Goal: Find specific page/section: Find specific page/section

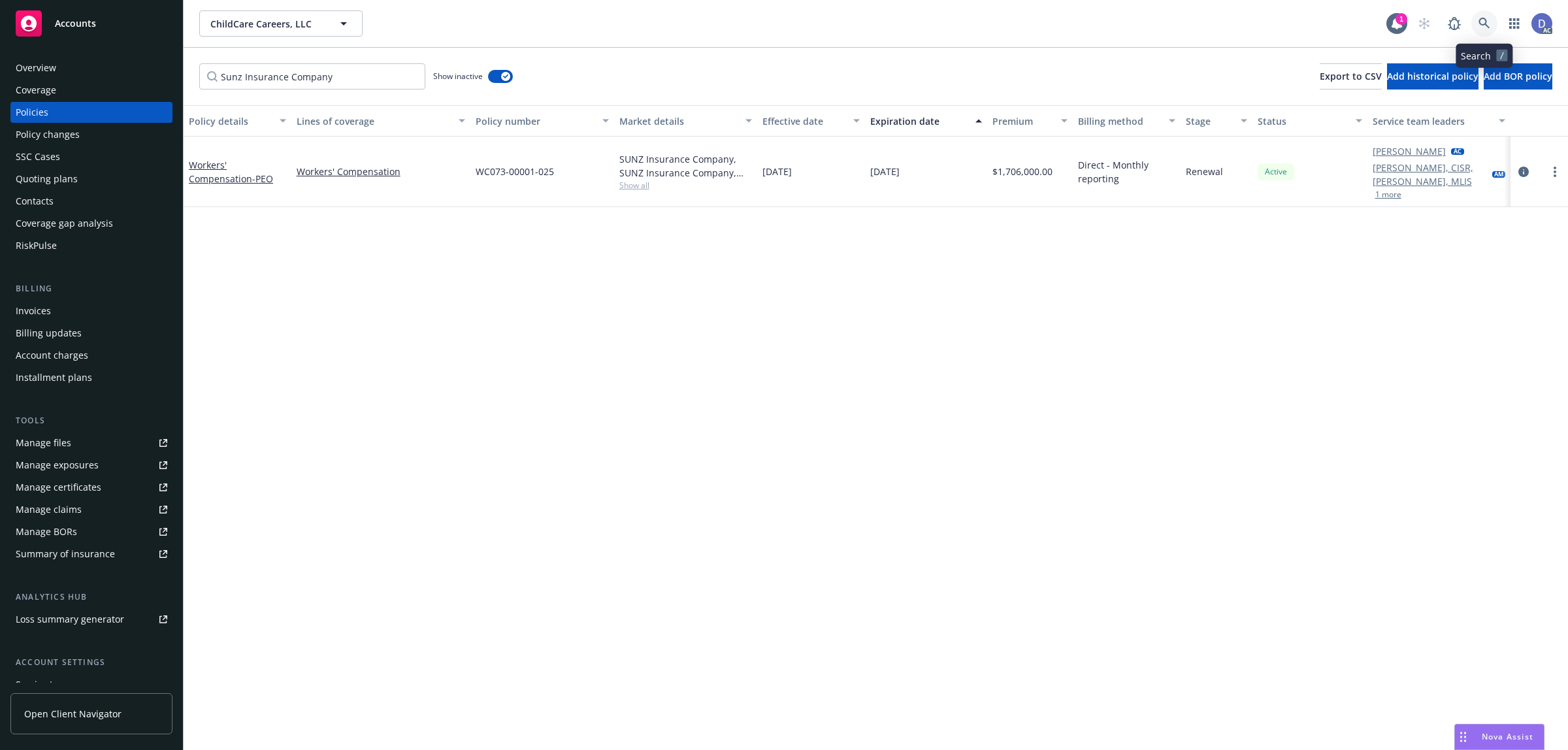
drag, startPoint x: 0, startPoint y: 0, endPoint x: 1473, endPoint y: 27, distance: 1473.2
click at [1473, 27] on link at bounding box center [1485, 23] width 26 height 26
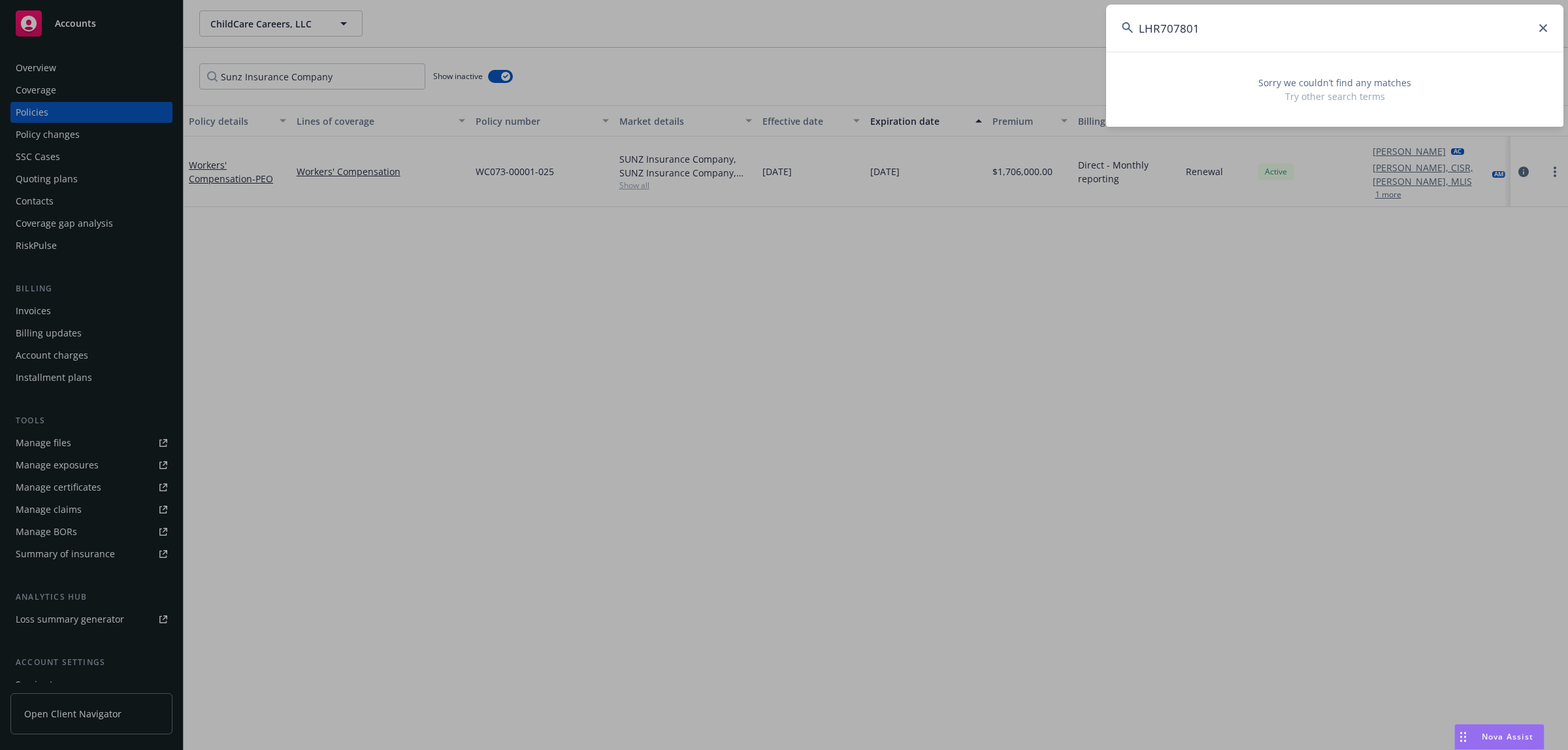
click at [1343, 48] on input "LHR707801" at bounding box center [1335, 28] width 457 height 47
click at [1343, 47] on input "LHR707801" at bounding box center [1335, 28] width 457 height 47
paste input "11117"
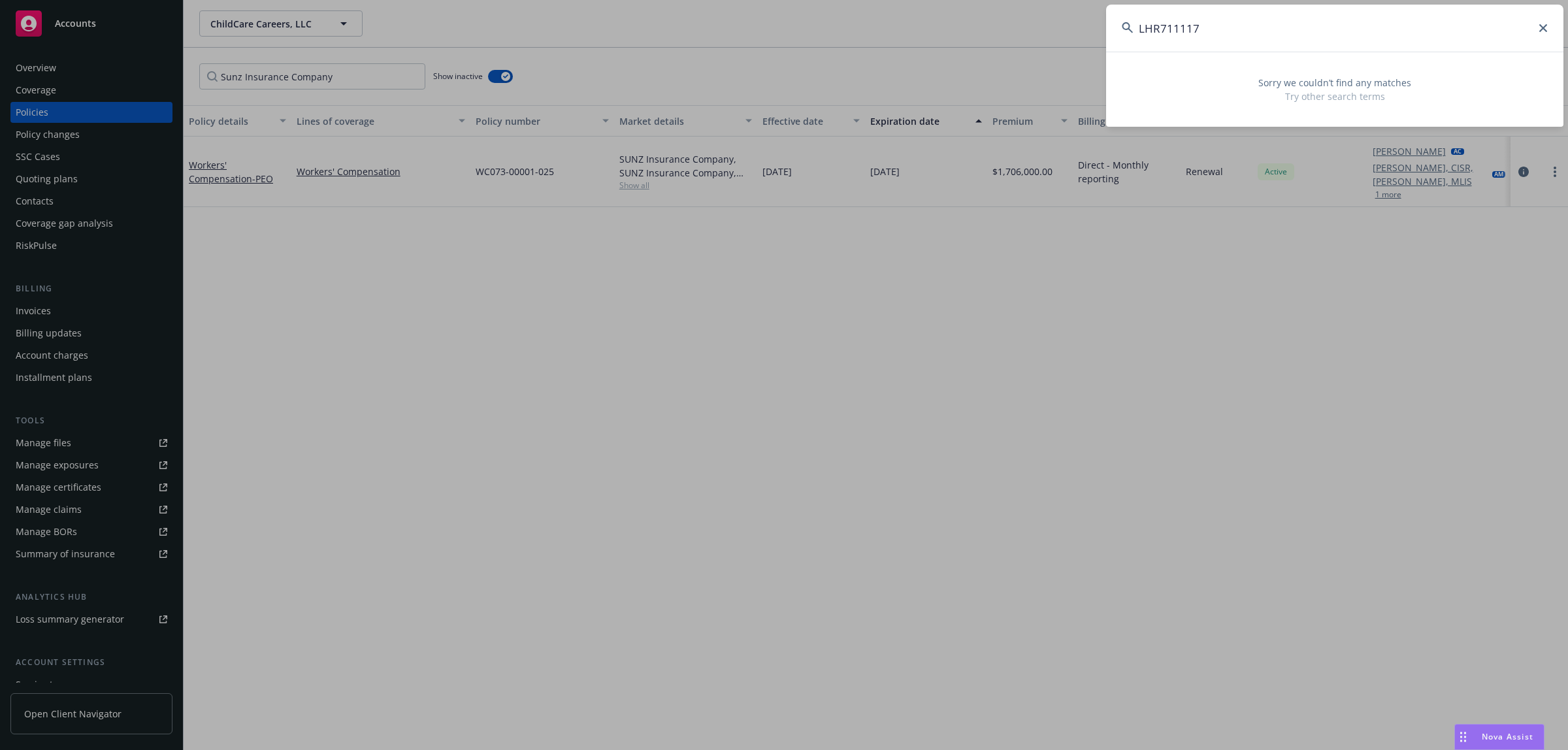
click at [1250, 24] on input "LHR711117" at bounding box center [1335, 28] width 457 height 47
paste input "0"
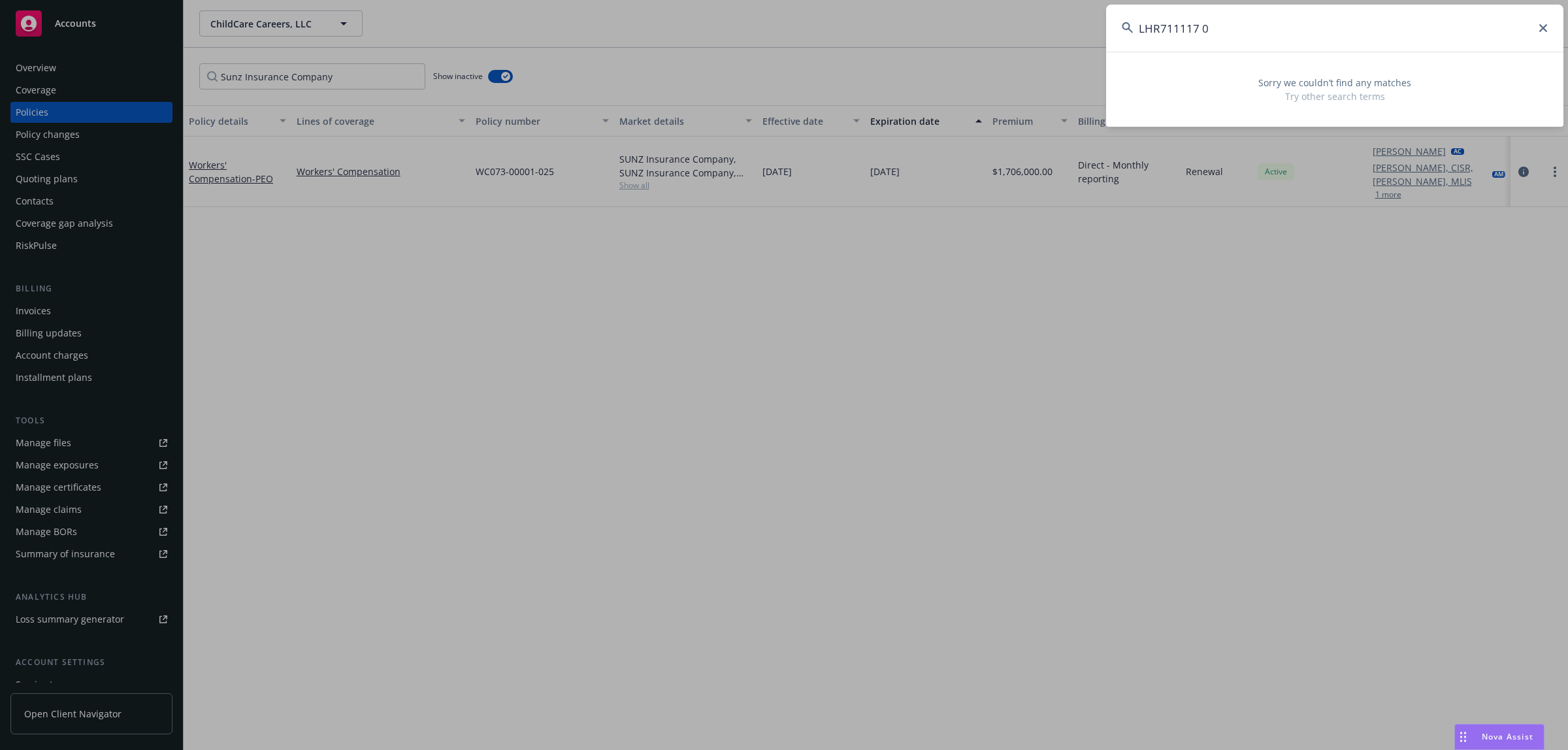
click at [1292, 36] on input "LHR711117 0" at bounding box center [1335, 28] width 457 height 47
paste input "RAINFOREST ALLIANCE PT SMARTWOOD"
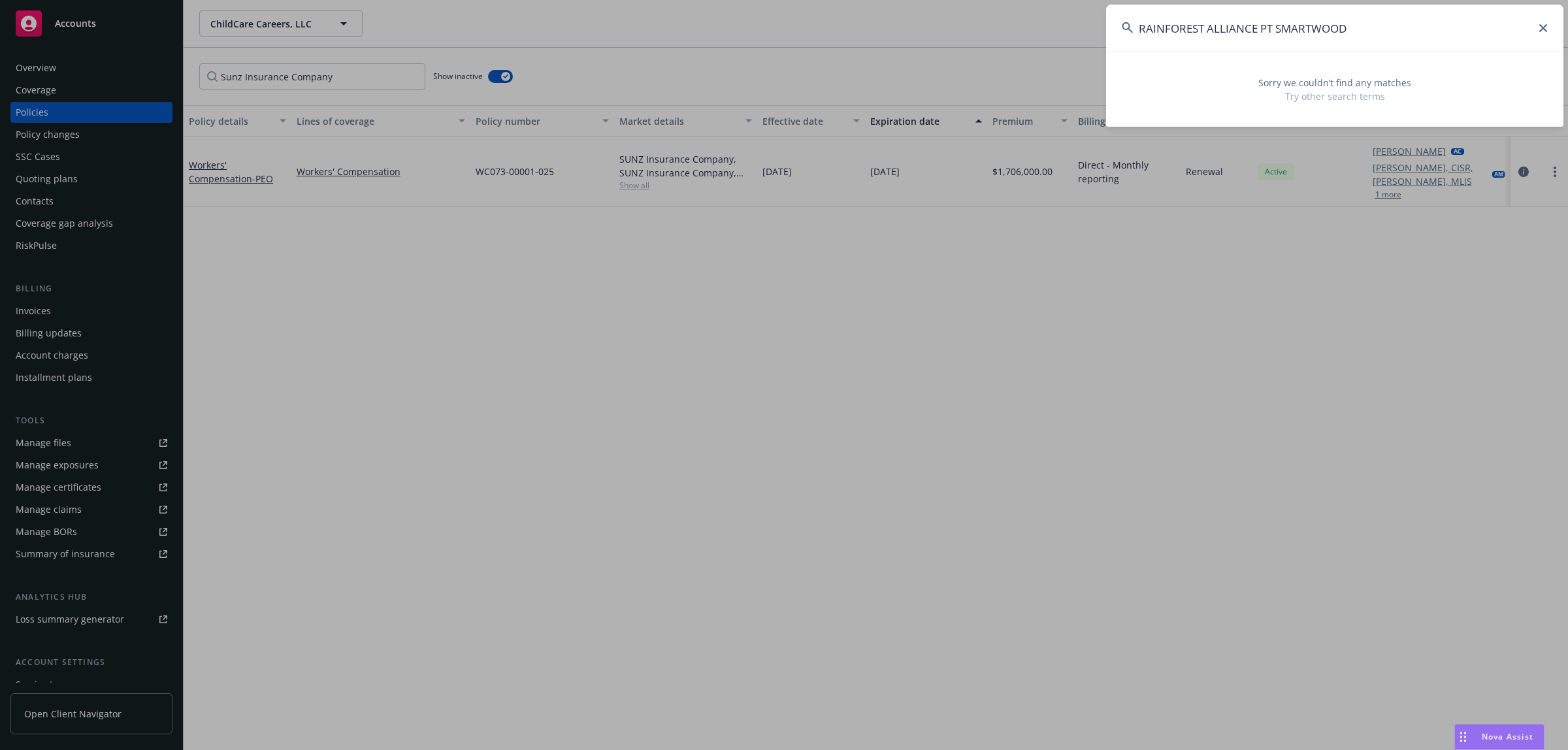
click at [1300, 25] on input "RAINFOREST ALLIANCE PT SMARTWOOD" at bounding box center [1335, 28] width 457 height 47
paste input "RAINFOREST ALLIANCE INC For all years"
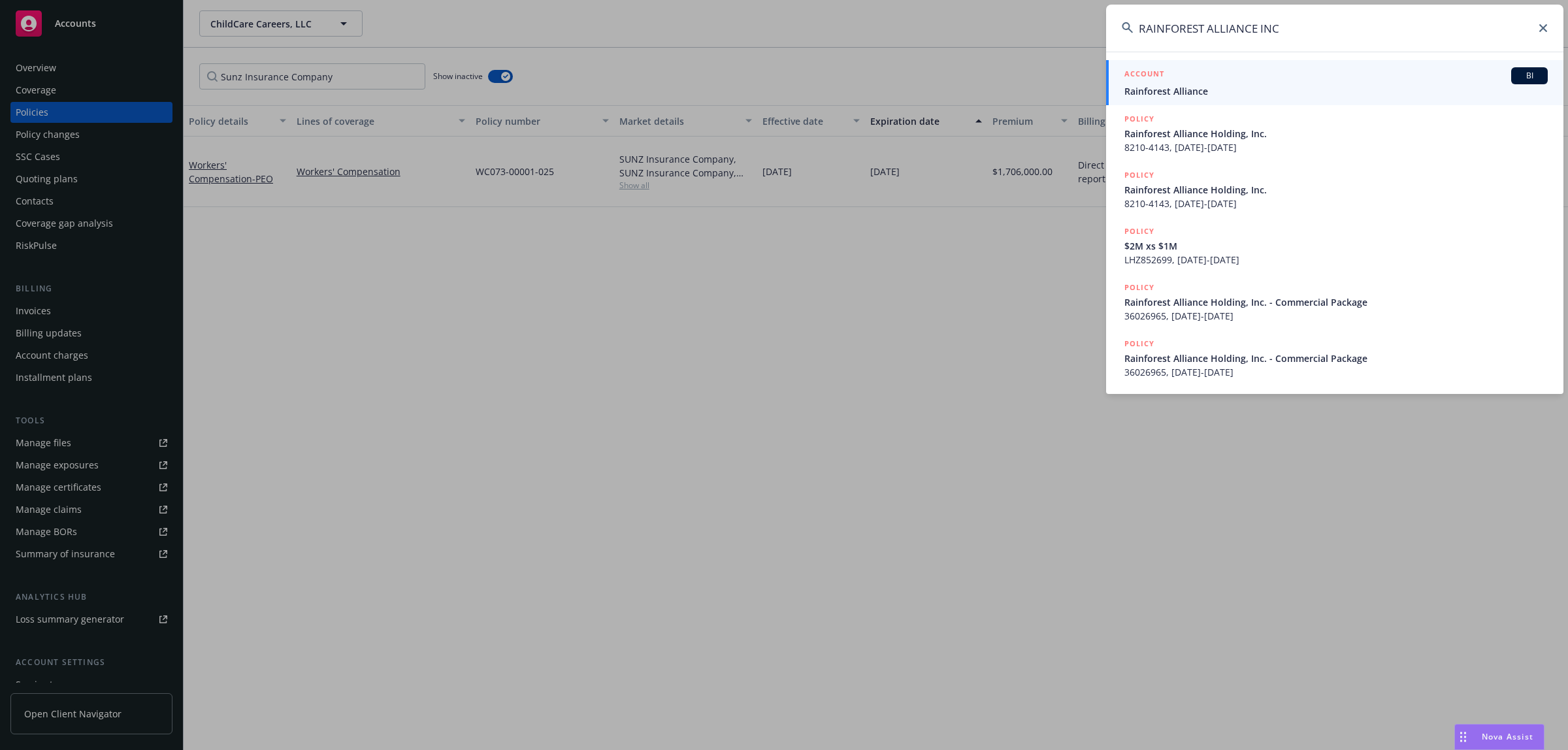
type input "RAINFOREST ALLIANCE INC"
click at [1211, 98] on span "Rainforest Alliance" at bounding box center [1337, 90] width 424 height 14
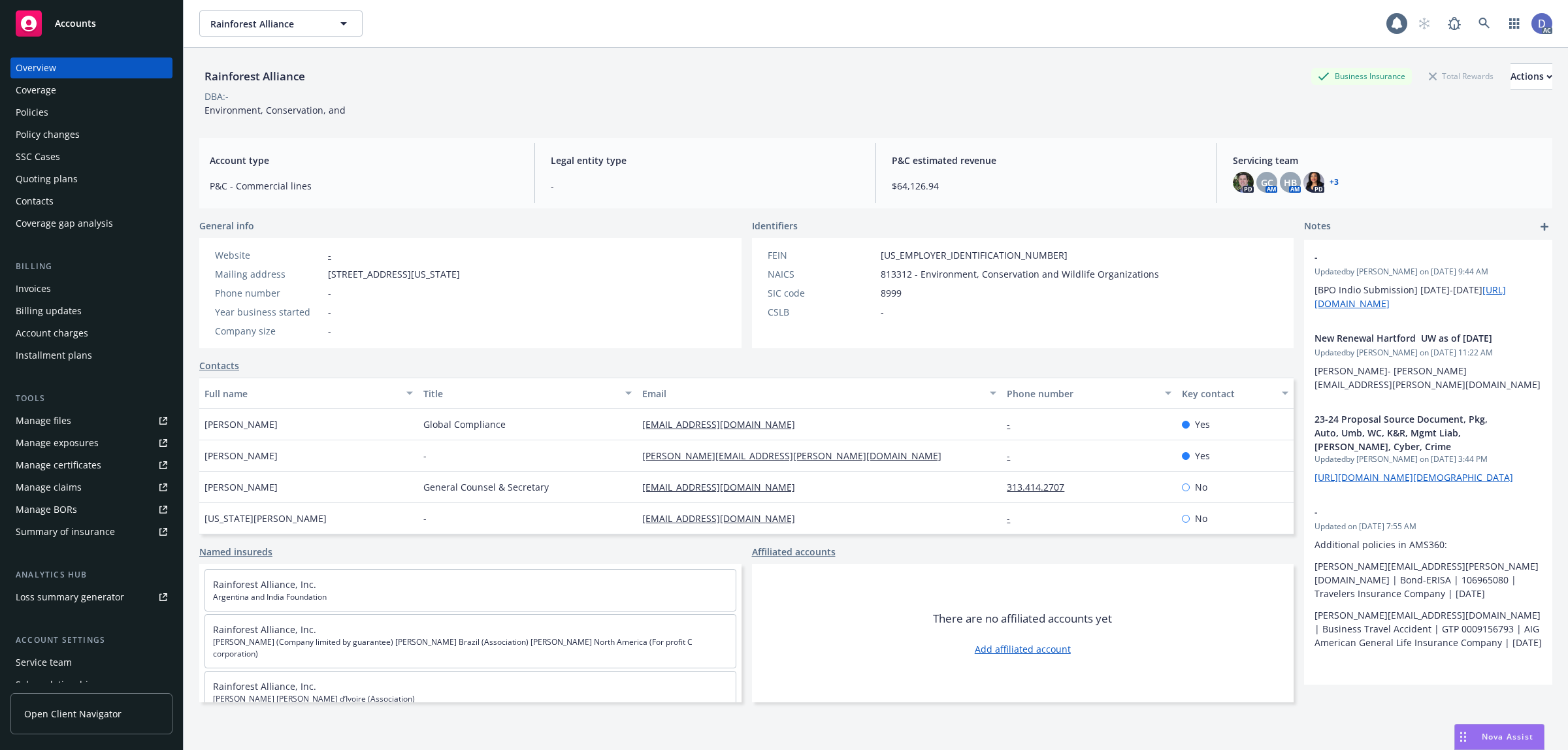
click at [103, 112] on div "Policies" at bounding box center [91, 112] width 151 height 21
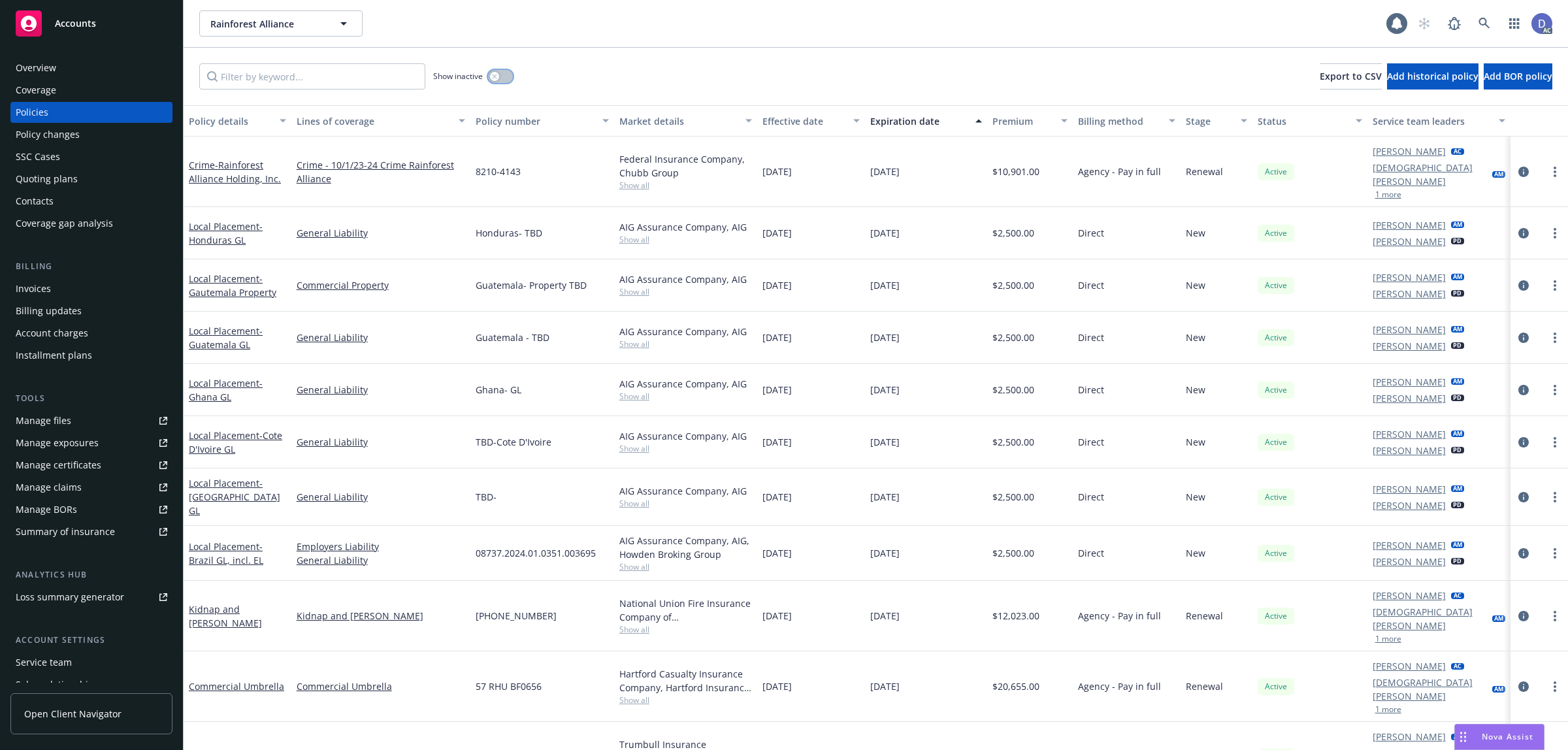
click at [498, 79] on button "button" at bounding box center [500, 76] width 25 height 13
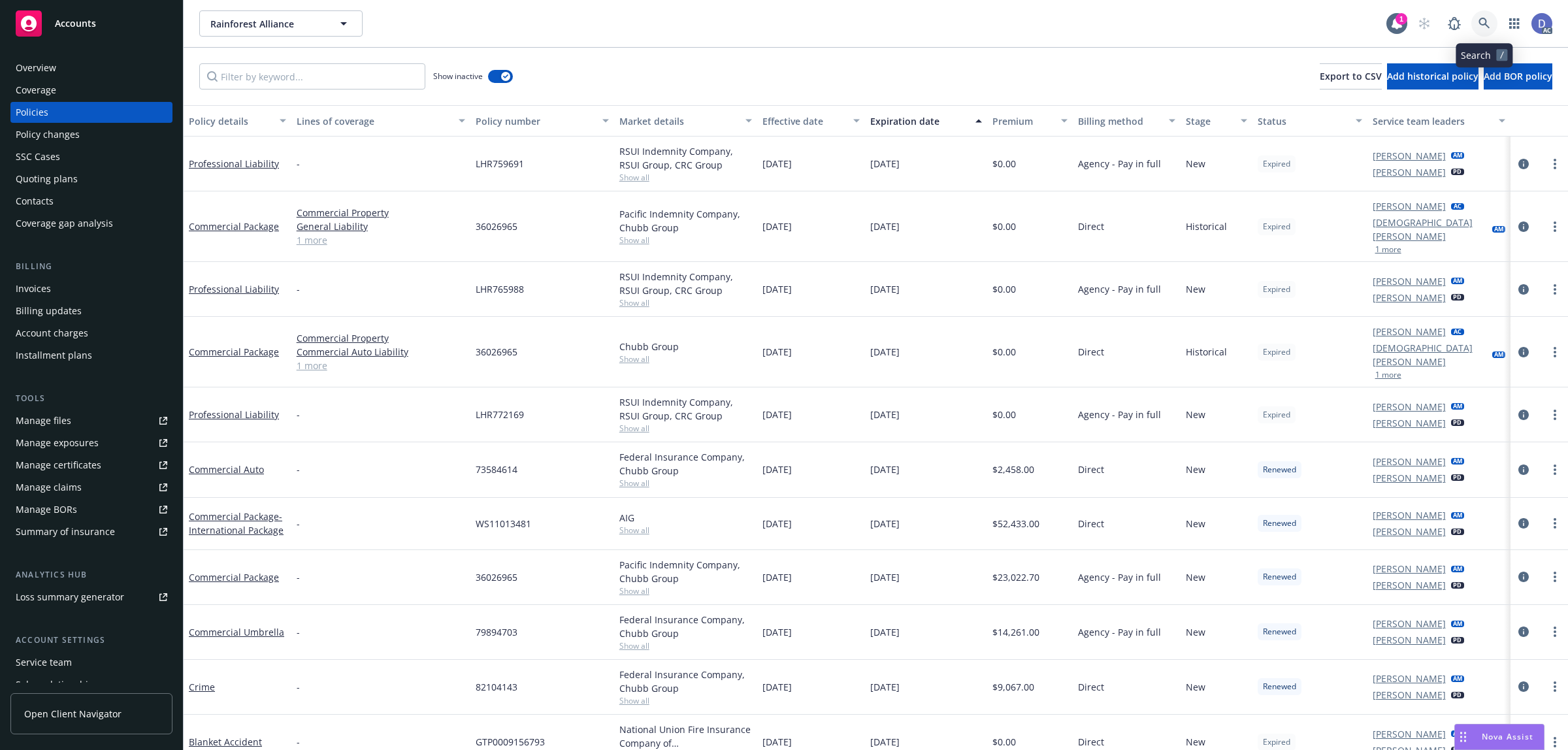
click at [1492, 17] on link at bounding box center [1485, 23] width 26 height 26
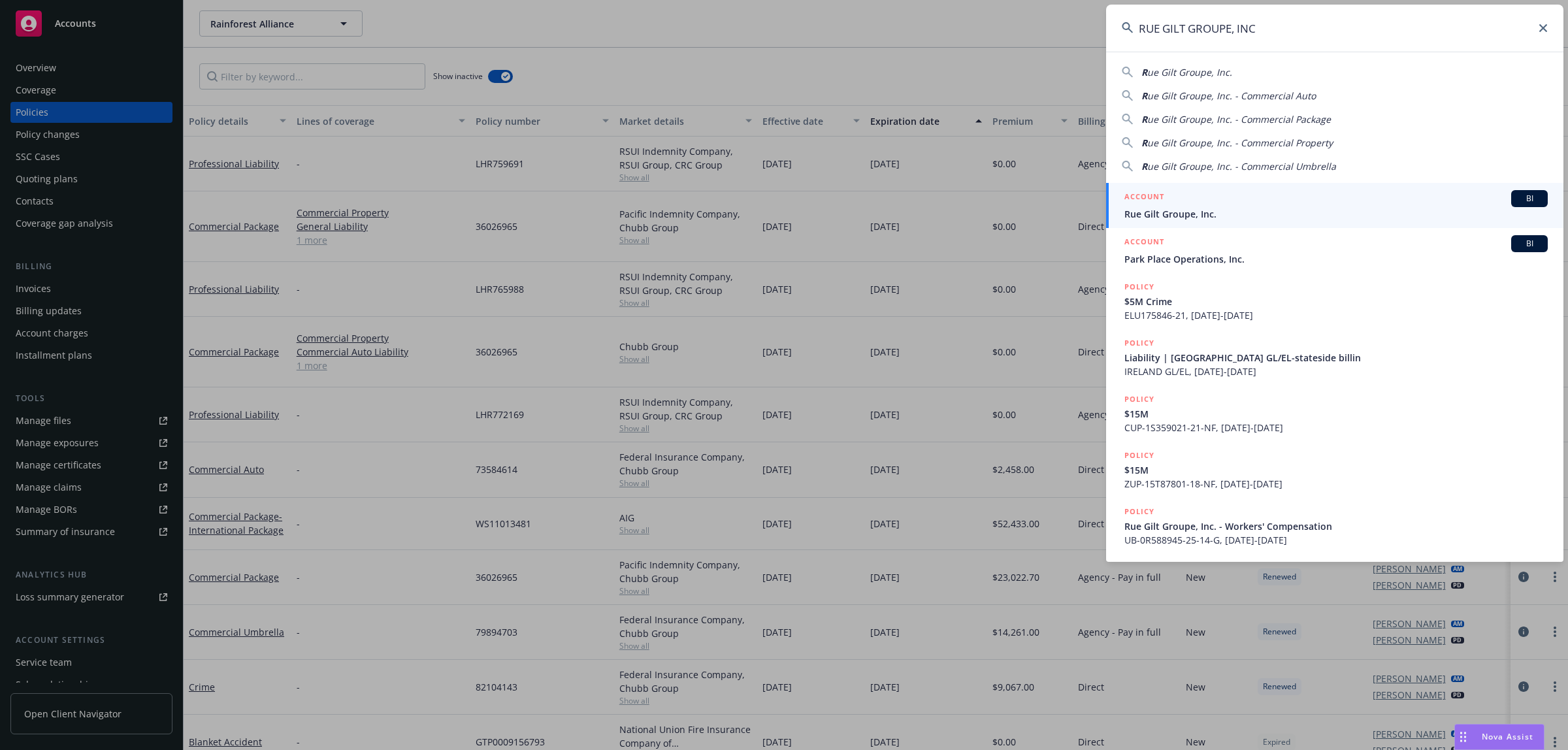
click at [1250, 200] on div "ACCOUNT BI" at bounding box center [1337, 199] width 424 height 17
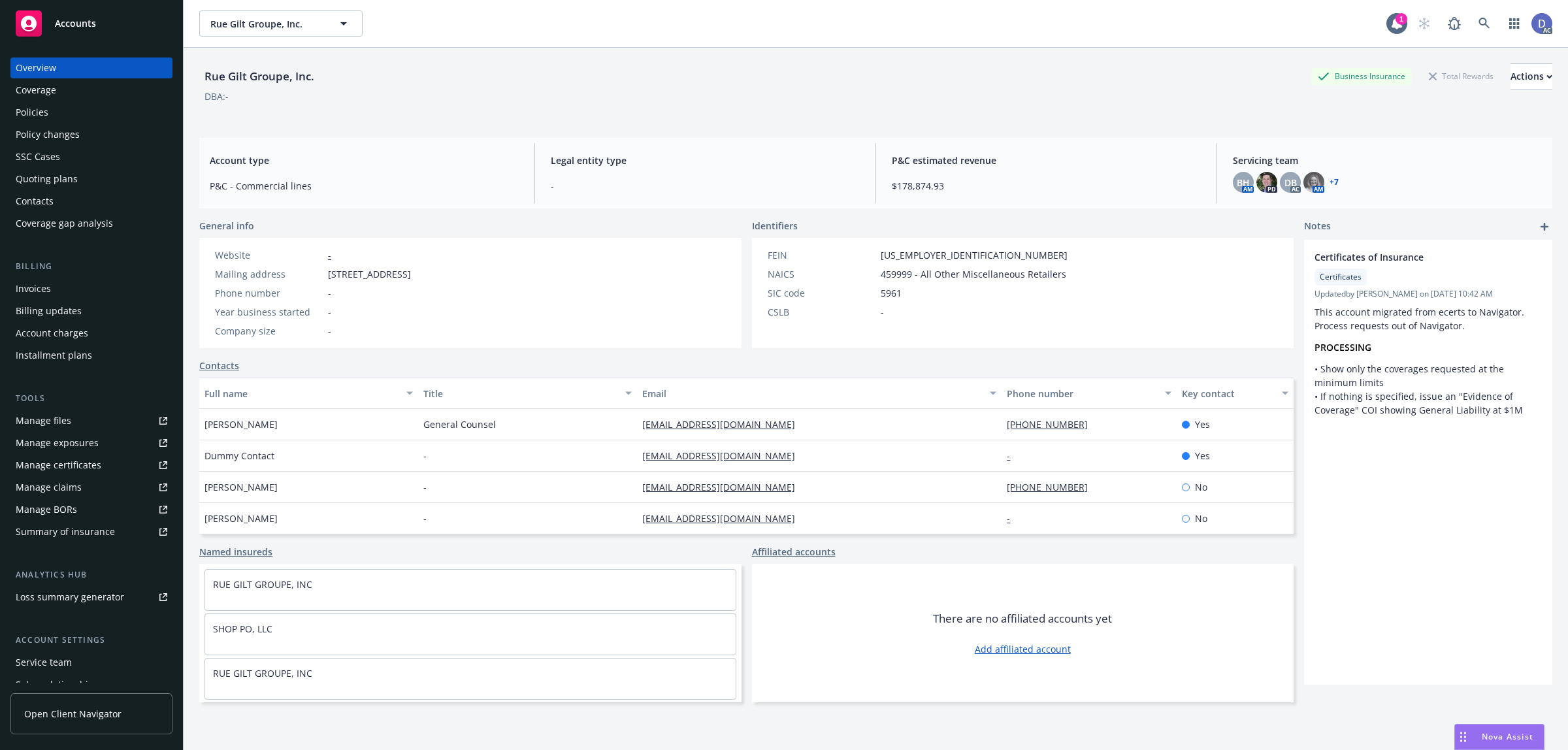
click at [65, 117] on div "Policies" at bounding box center [91, 112] width 151 height 21
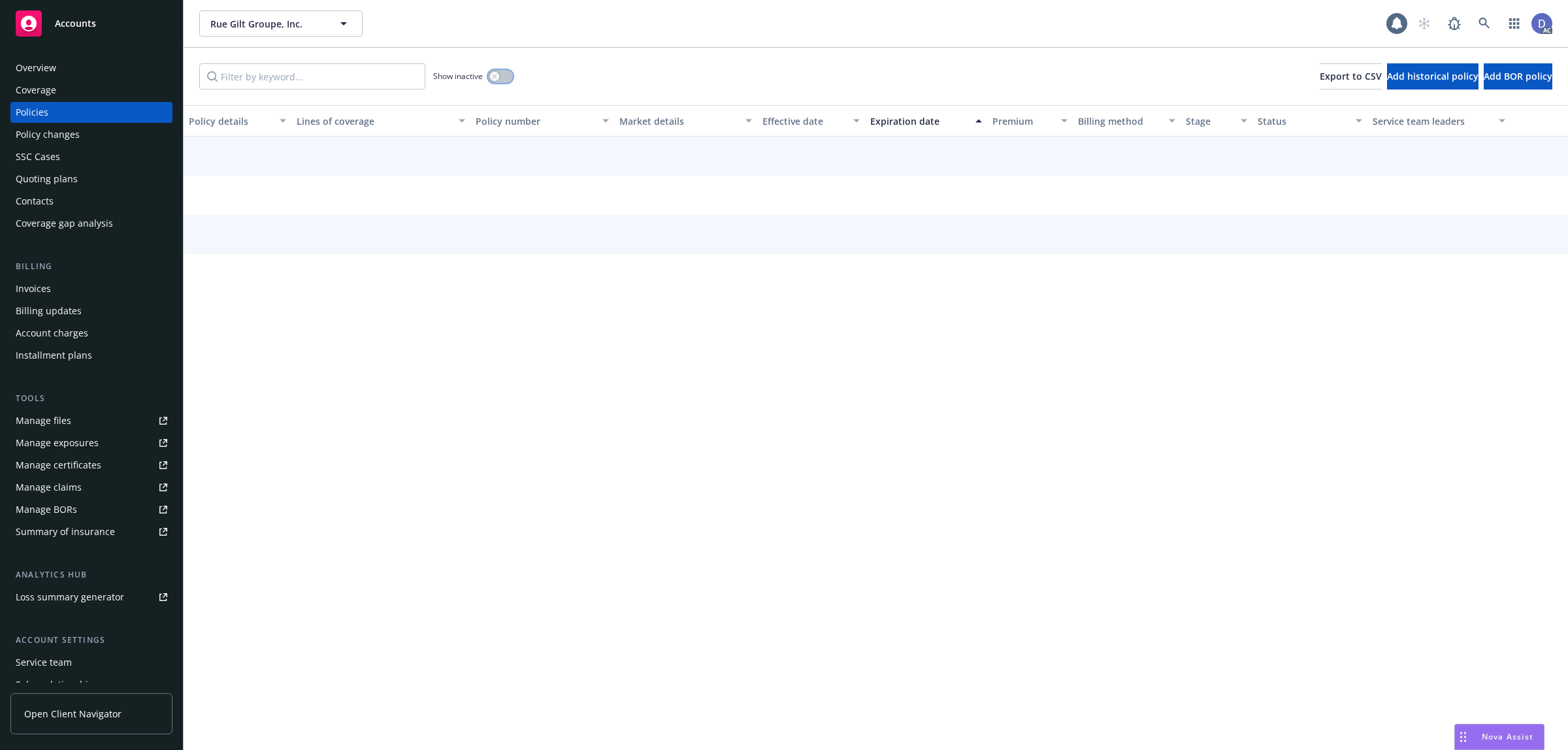
click at [502, 77] on button "button" at bounding box center [500, 76] width 25 height 13
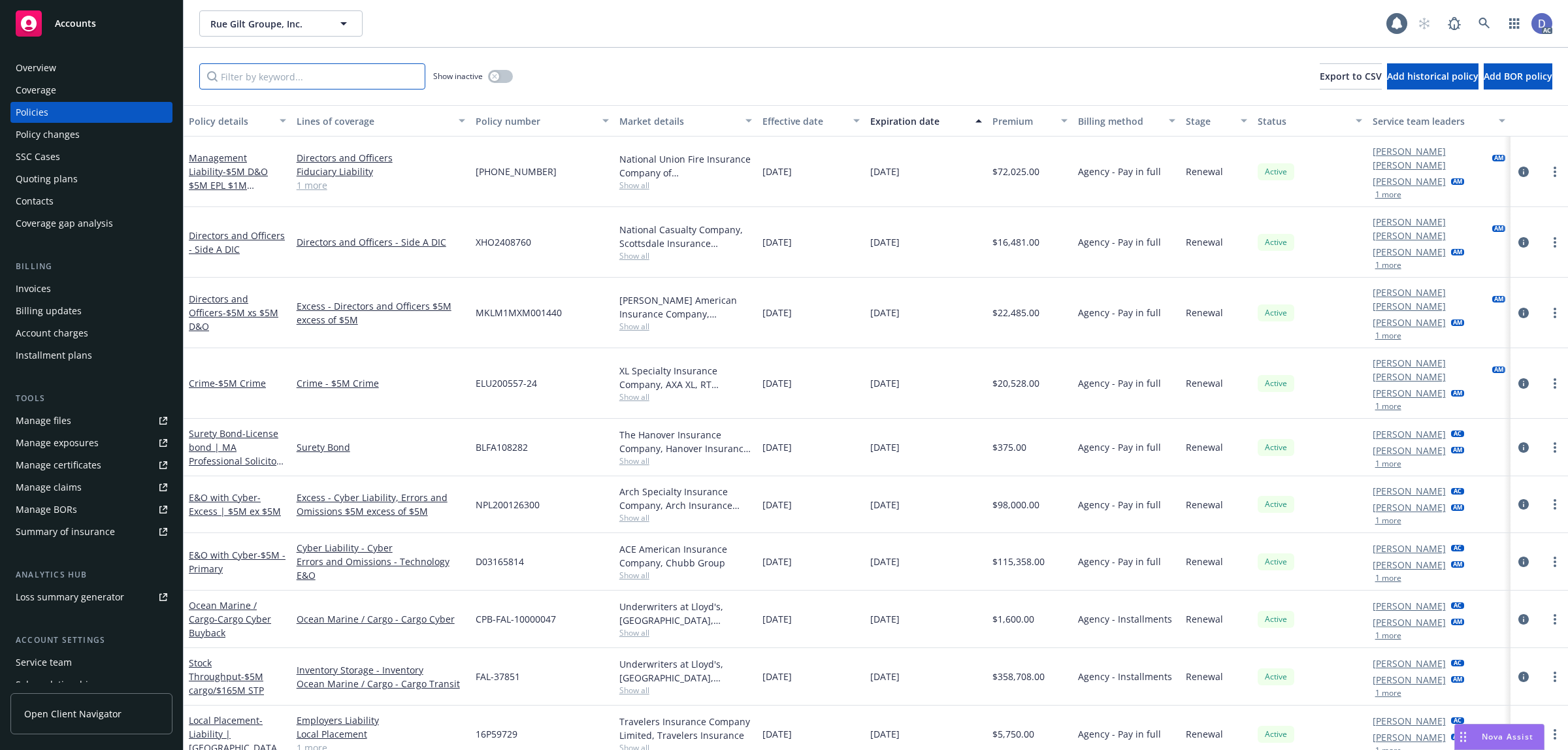
click at [368, 77] on input "Filter by keyword..." at bounding box center [313, 76] width 226 height 26
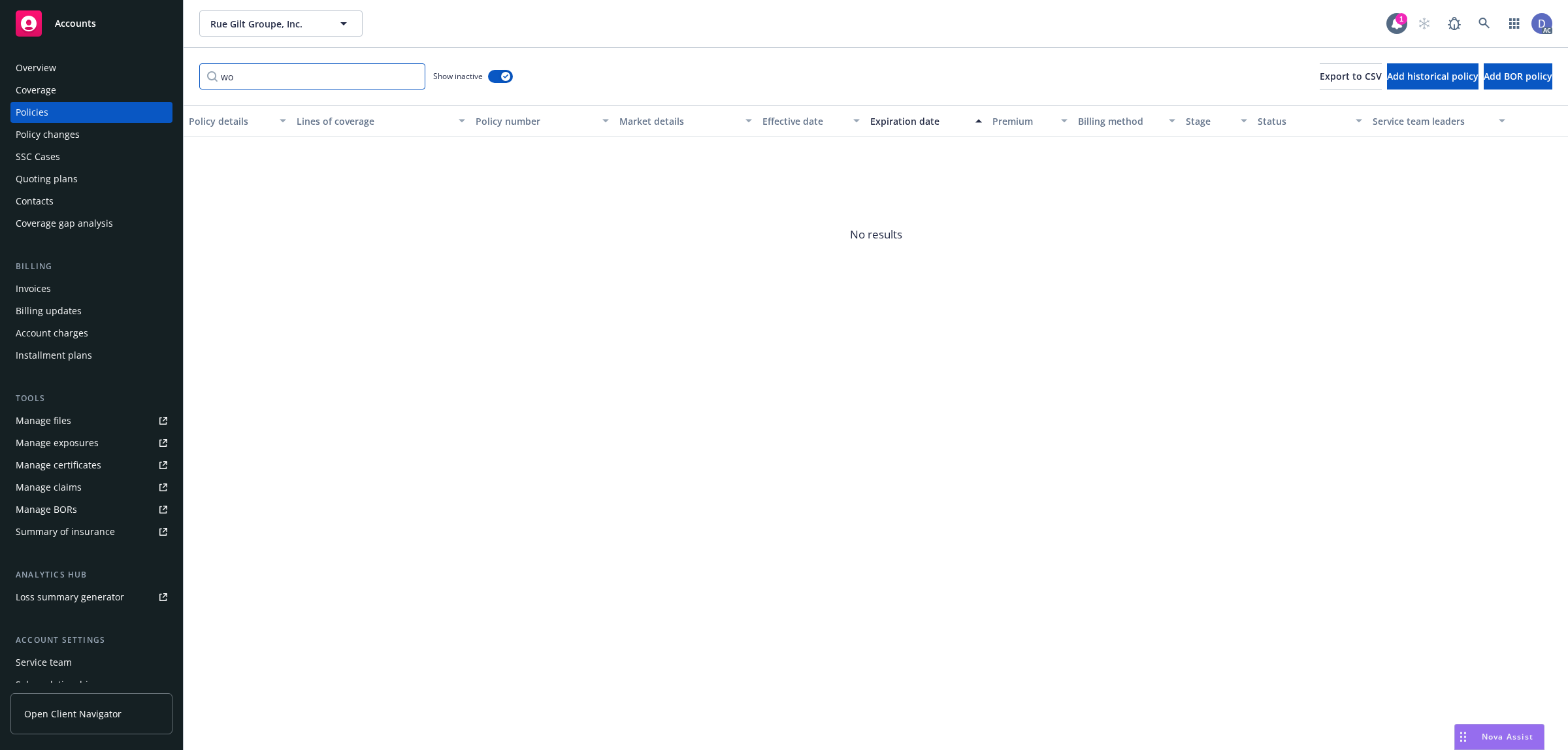
type input "w"
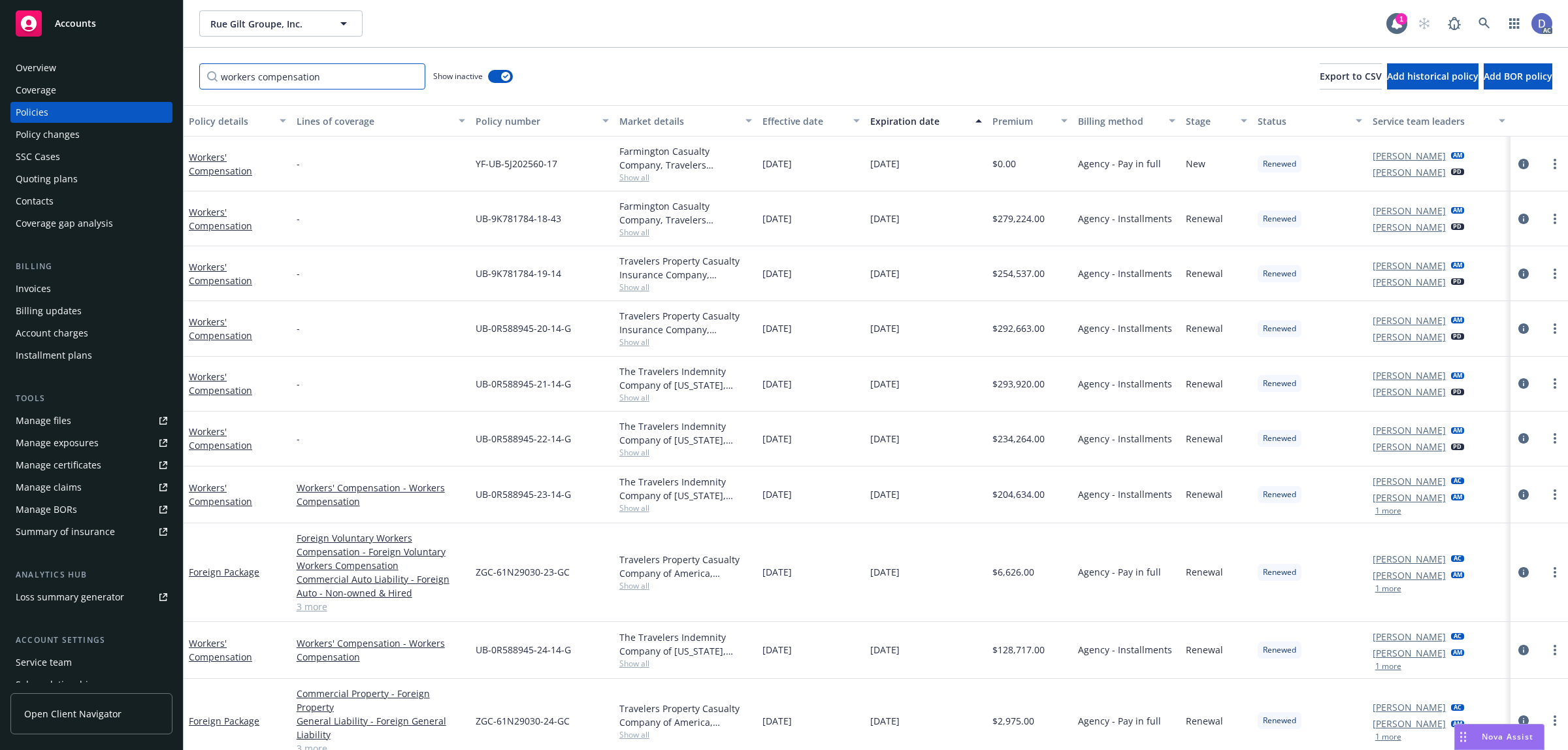
type input "workers compensation"
click at [522, 327] on span "UB-0R588945-20-14-G" at bounding box center [524, 327] width 95 height 14
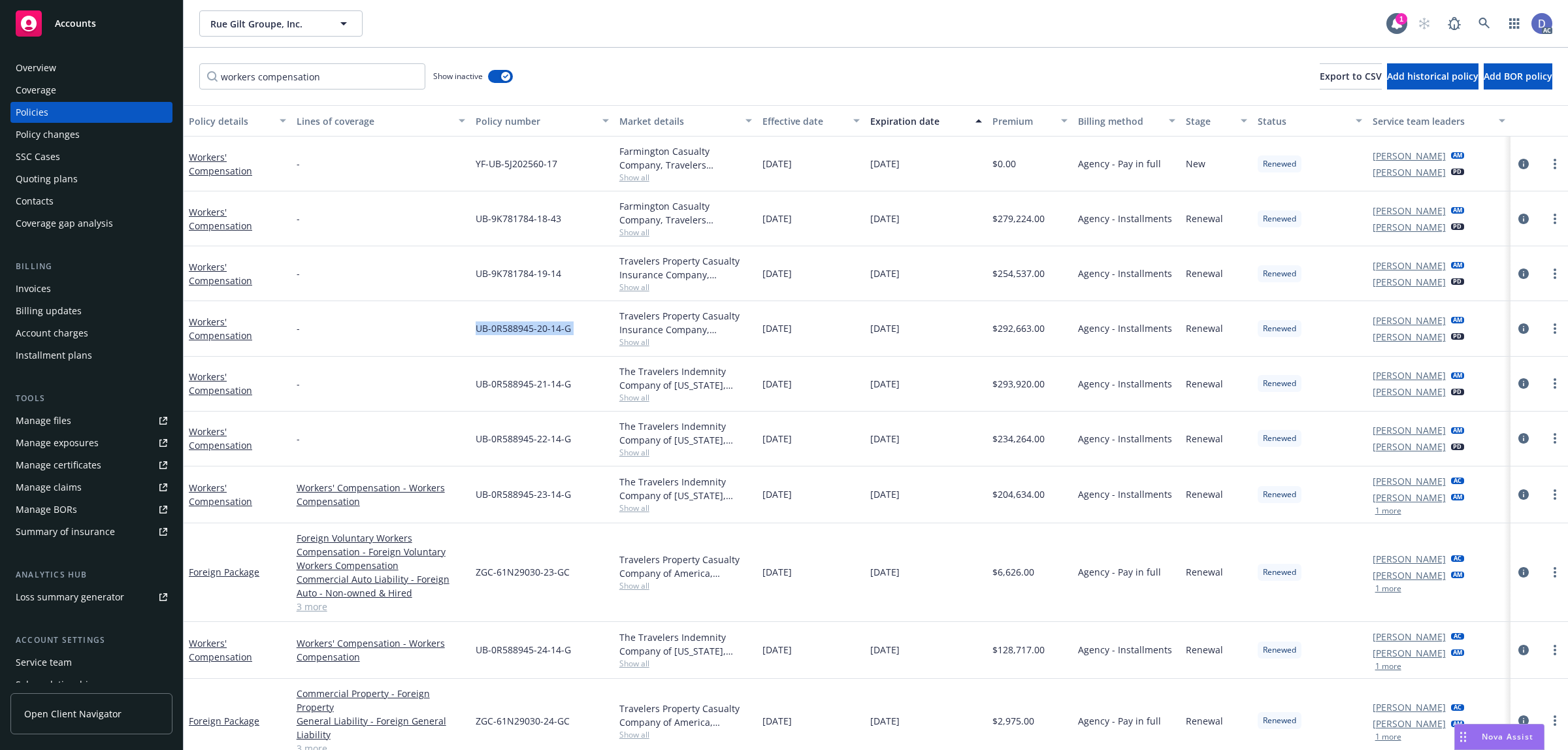
copy span "UB-0R588945-20-14-G"
click at [658, 314] on div "Travelers Property Casualty Insurance Company, Travelers Insurance" at bounding box center [686, 322] width 133 height 27
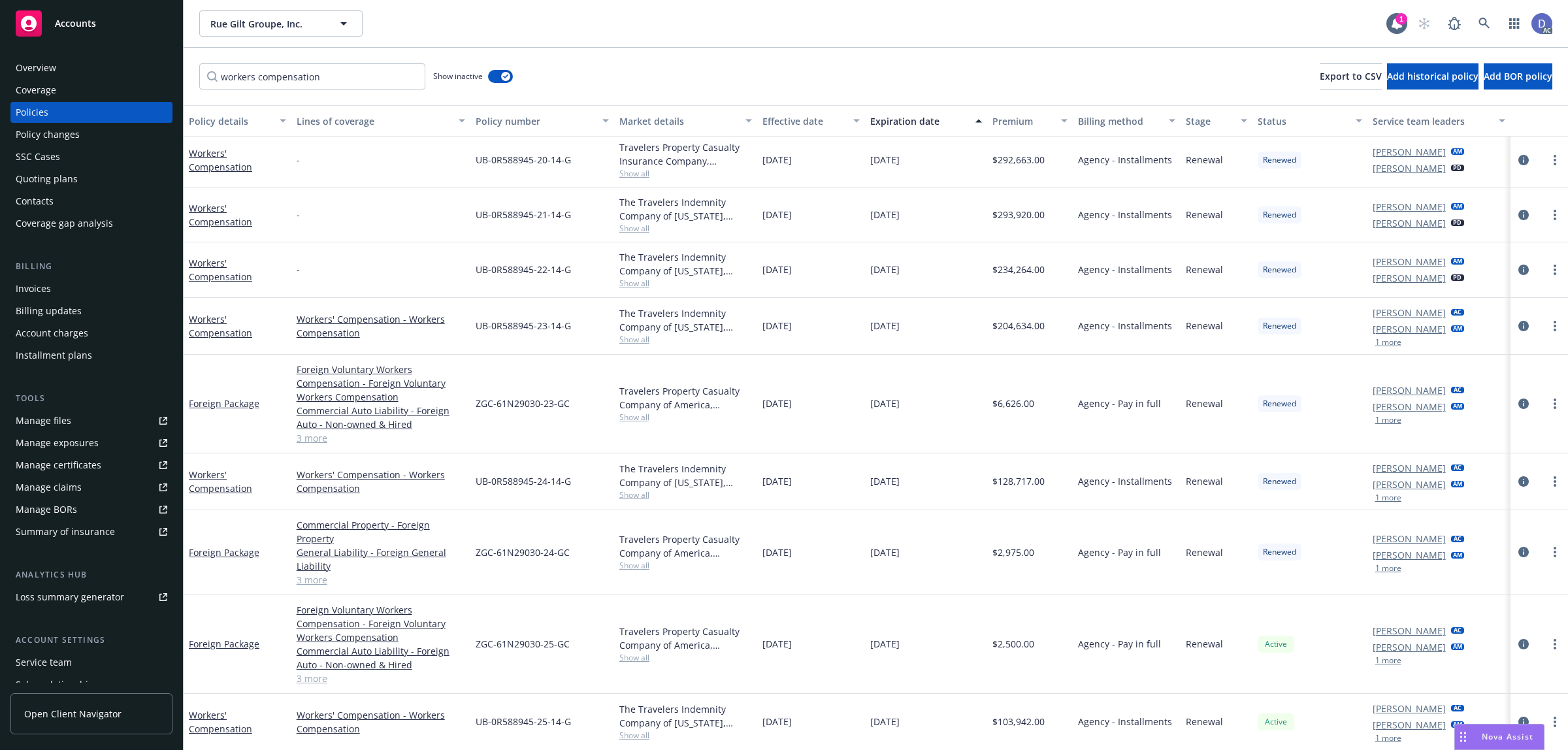
click at [930, 54] on div "workers compensation Show inactive Export to CSV Add historical policy Add BOR …" at bounding box center [876, 76] width 1385 height 58
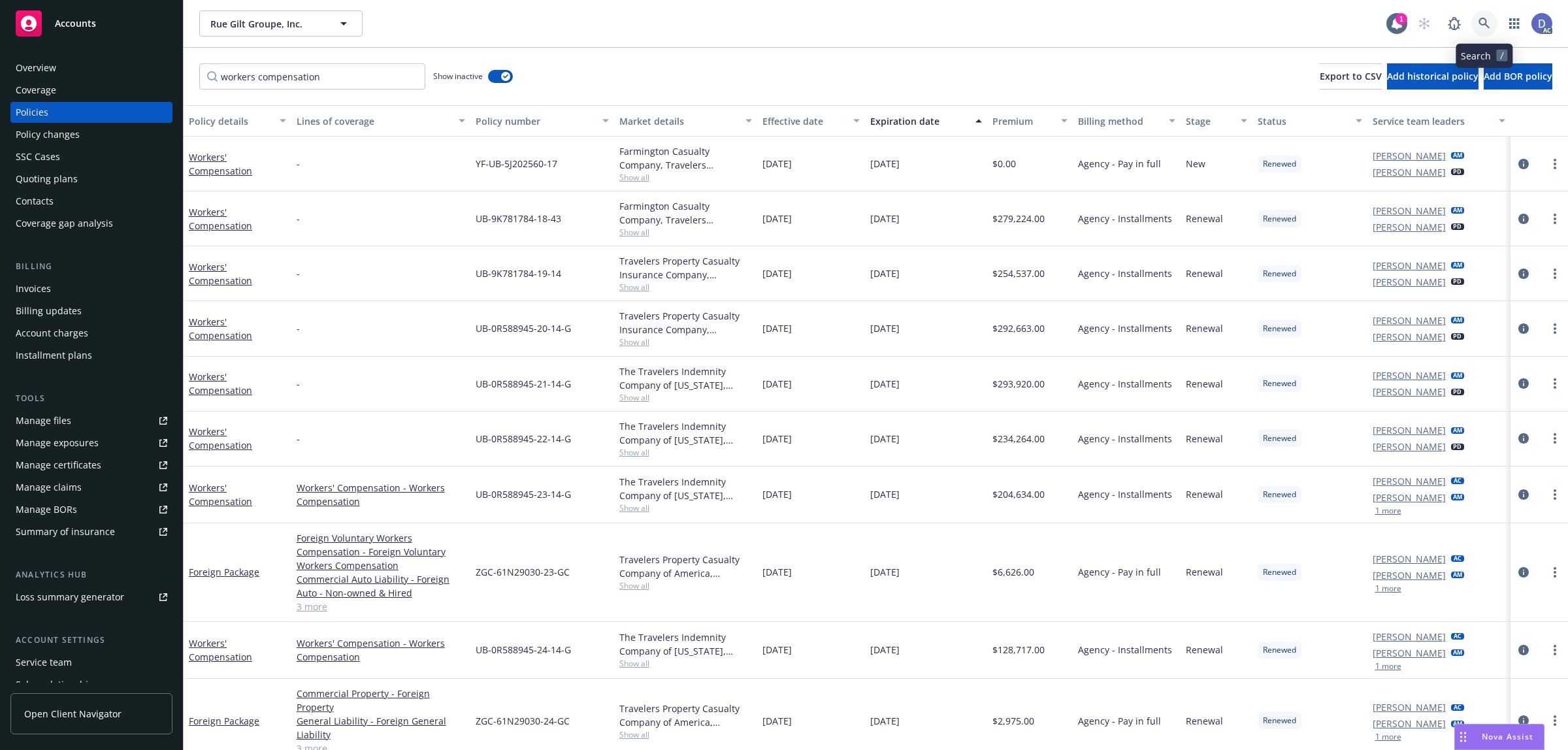
click at [1488, 25] on icon at bounding box center [1485, 23] width 12 height 12
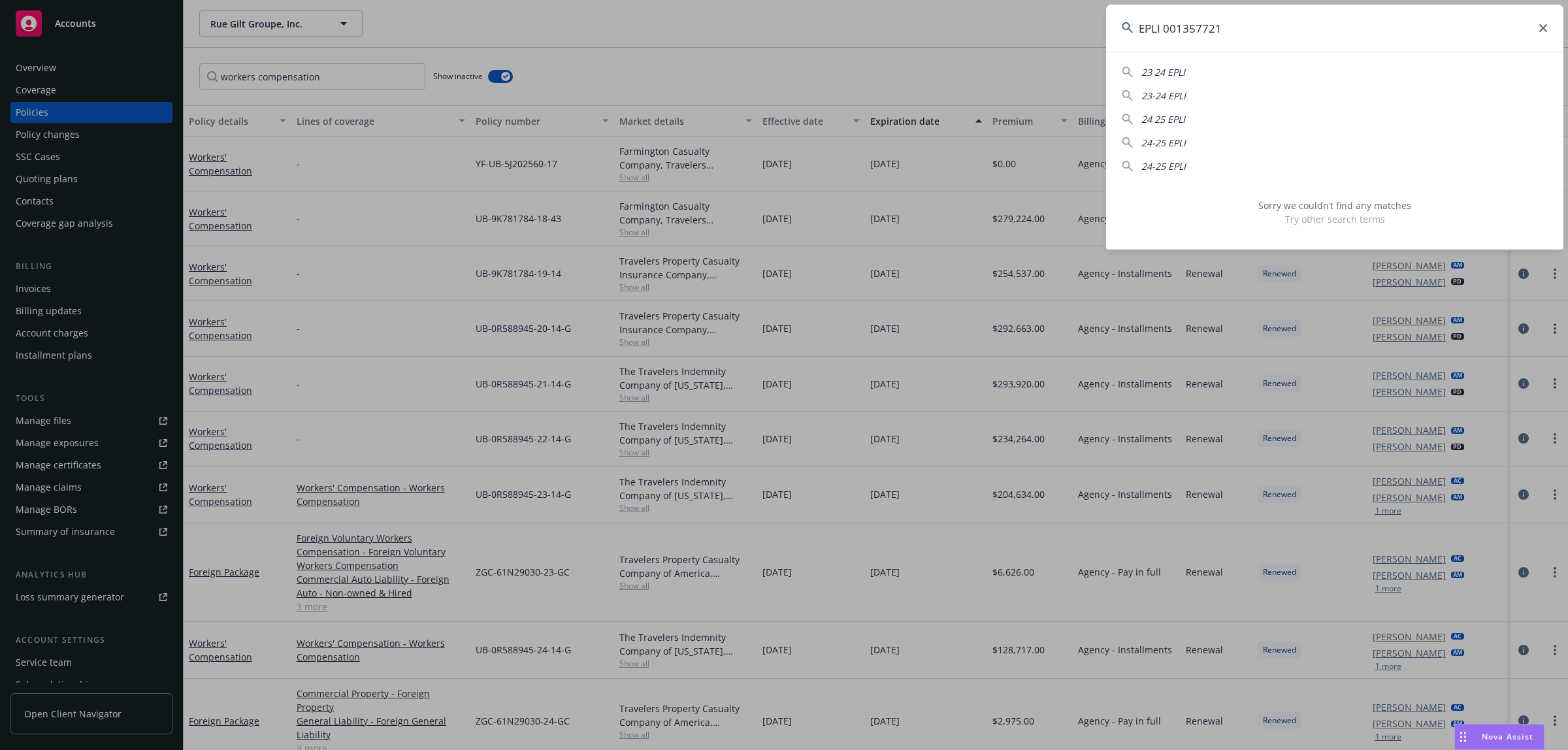
click at [1175, 28] on input "EPLI 001357721" at bounding box center [1335, 28] width 457 height 47
click at [1289, 38] on input "EPLI 1357721" at bounding box center [1335, 28] width 457 height 47
paste input "[PHONE_NUMBER]"
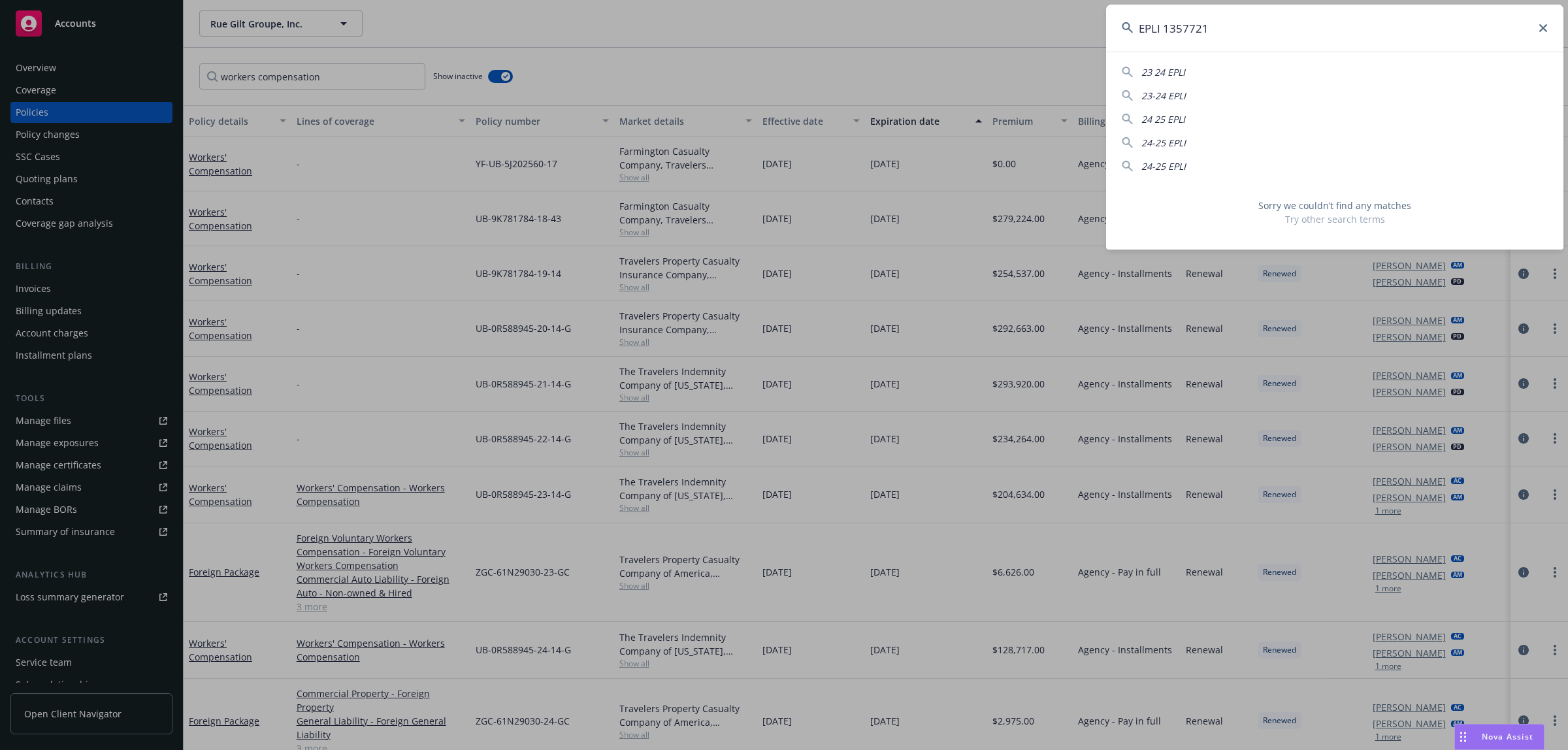
type input "[PHONE_NUMBER]"
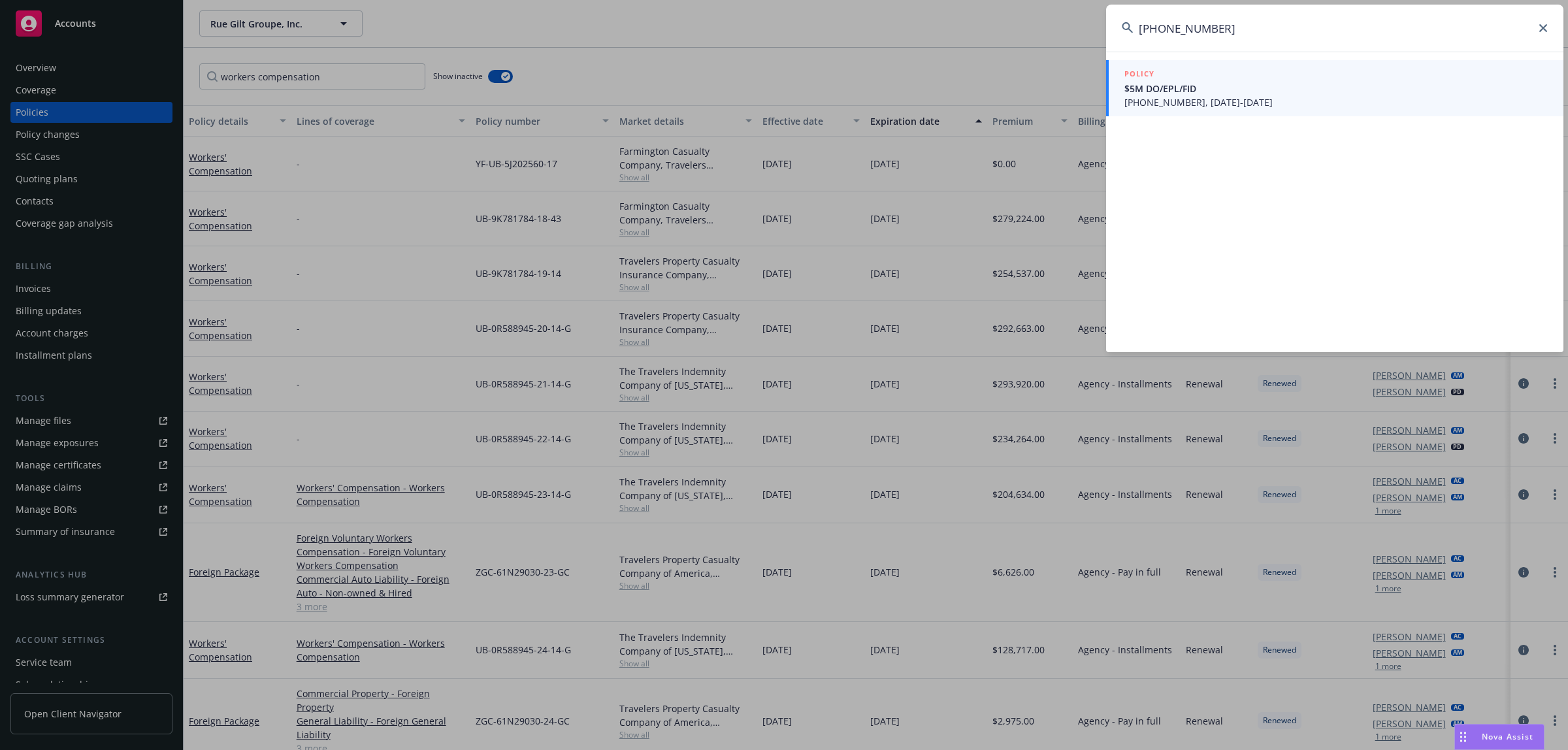
click at [1206, 85] on span "$5M DO/EPL/FID" at bounding box center [1337, 89] width 424 height 14
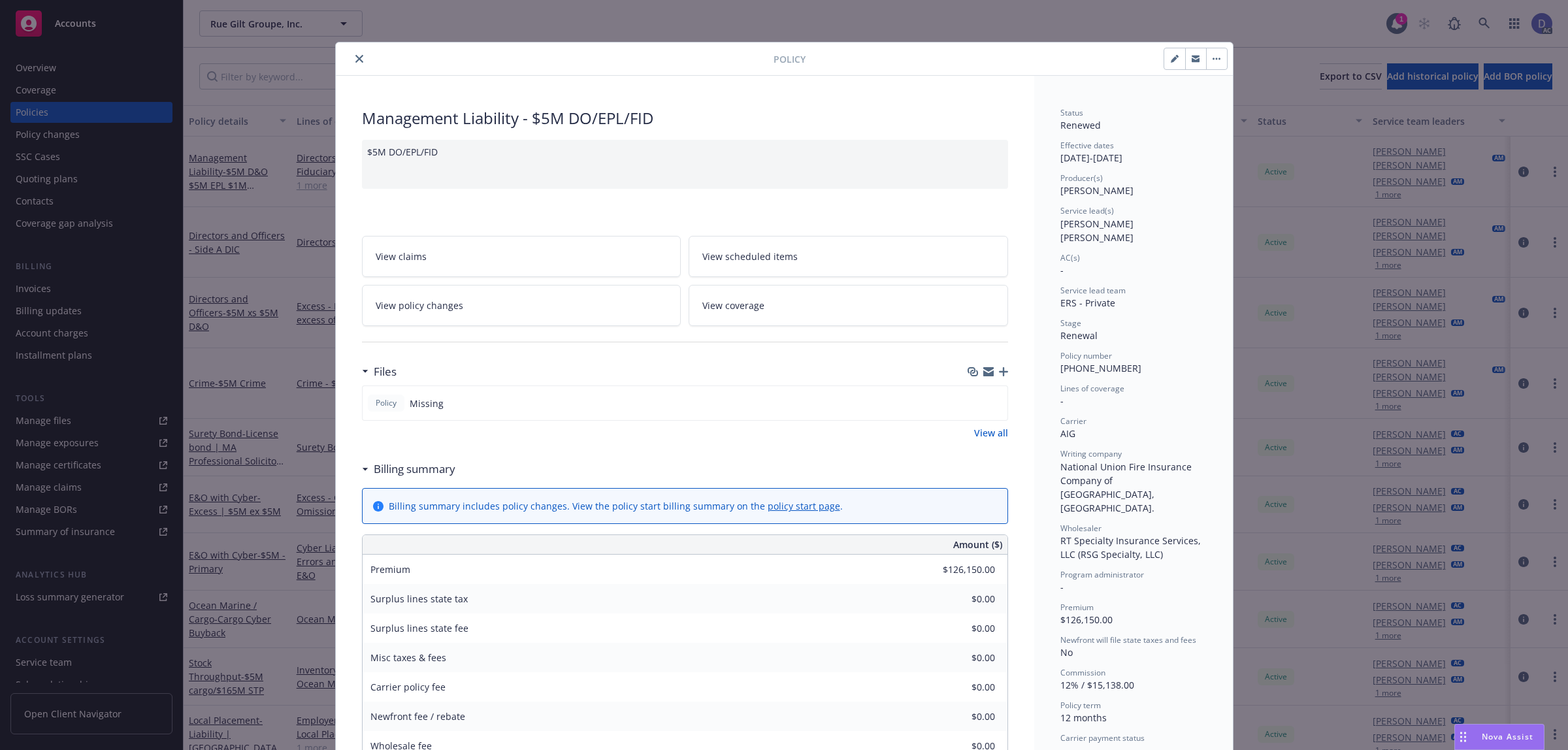
click at [356, 57] on icon "close" at bounding box center [359, 59] width 7 height 7
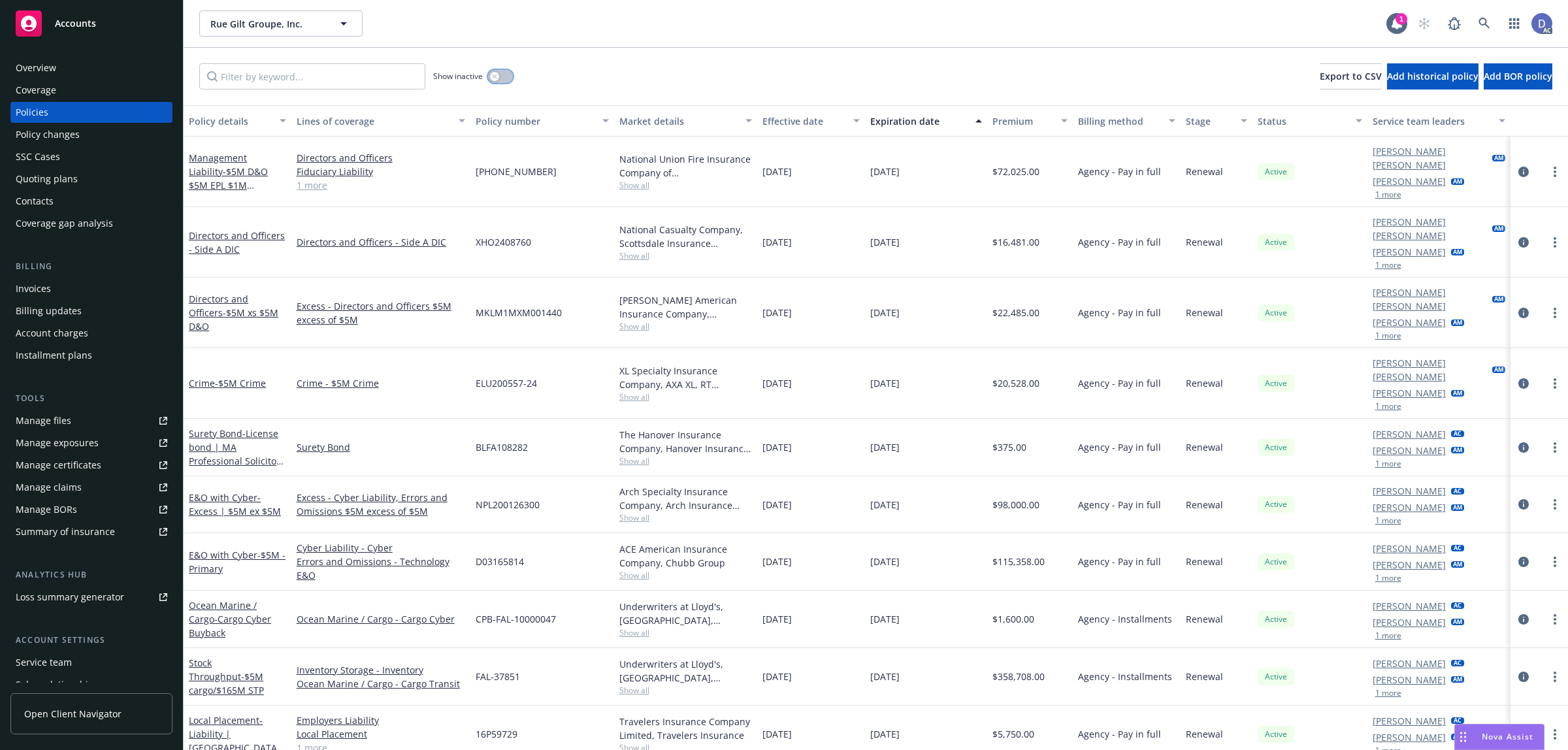
click at [500, 79] on button "button" at bounding box center [500, 76] width 25 height 13
click at [404, 66] on input "Filter by keyword..." at bounding box center [313, 76] width 226 height 26
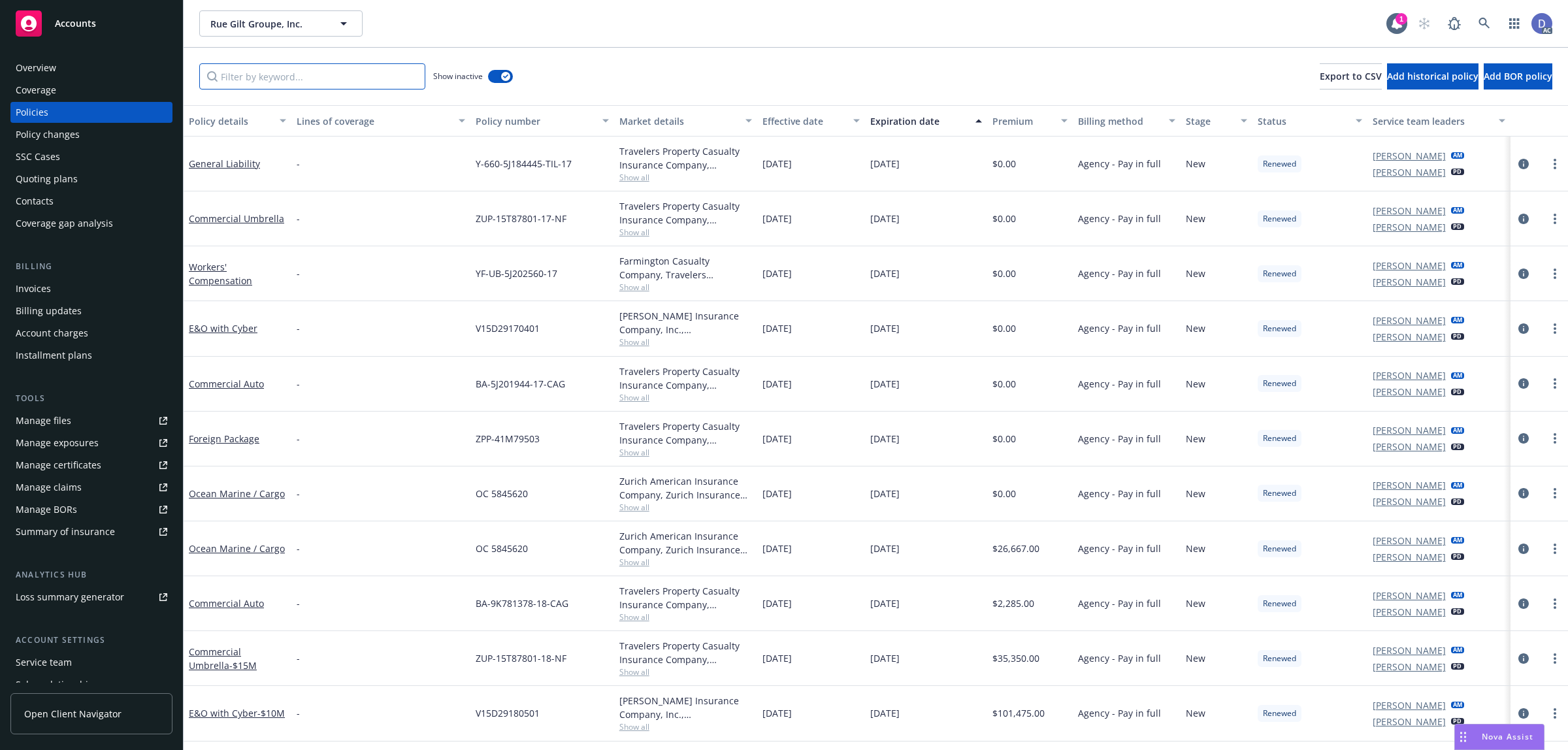
paste input "[PHONE_NUMBER]"
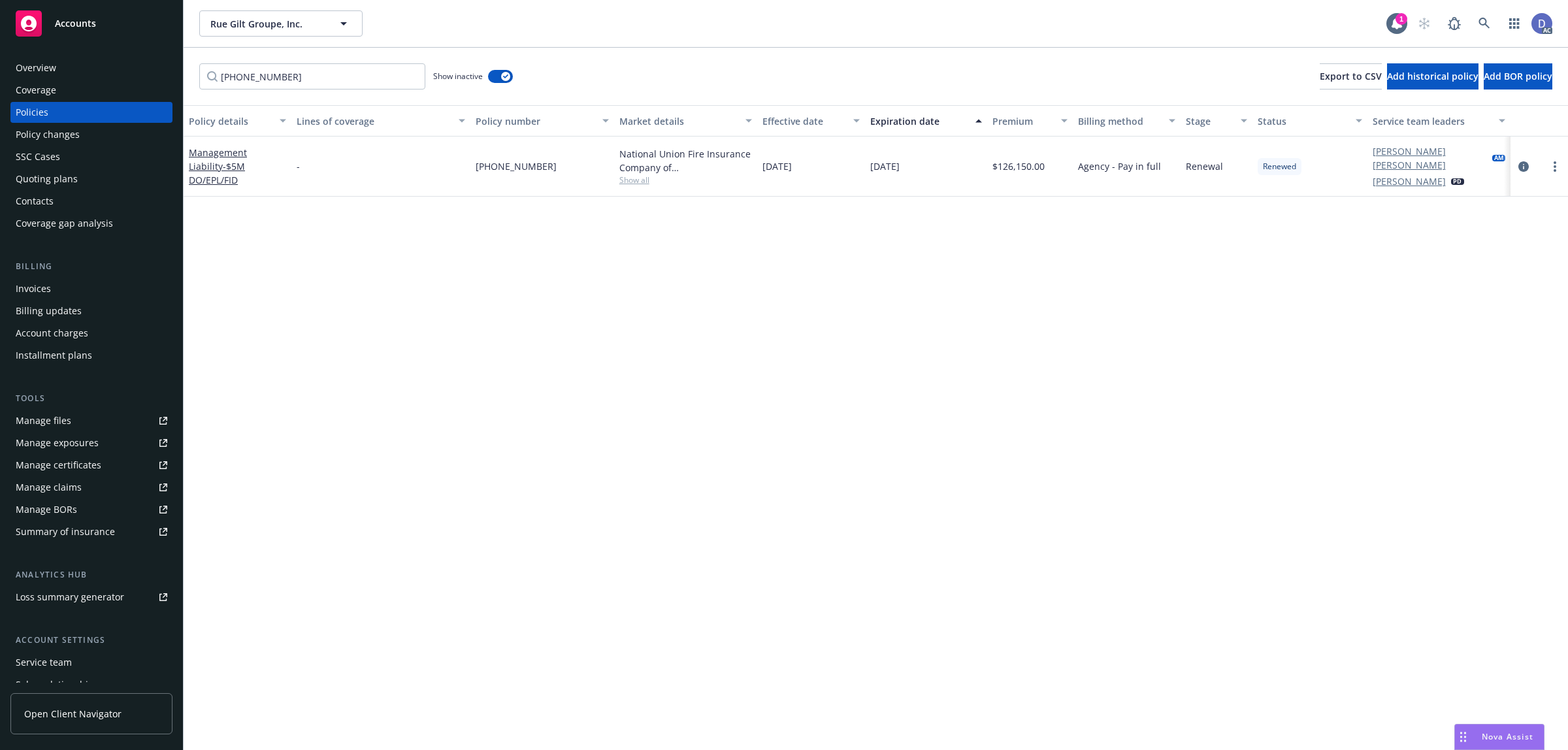
click at [711, 158] on div "National Union Fire Insurance Company of [GEOGRAPHIC_DATA], [GEOGRAPHIC_DATA], …" at bounding box center [686, 160] width 133 height 27
copy div "National Union Fire Insurance Company of [GEOGRAPHIC_DATA], [GEOGRAPHIC_DATA], …"
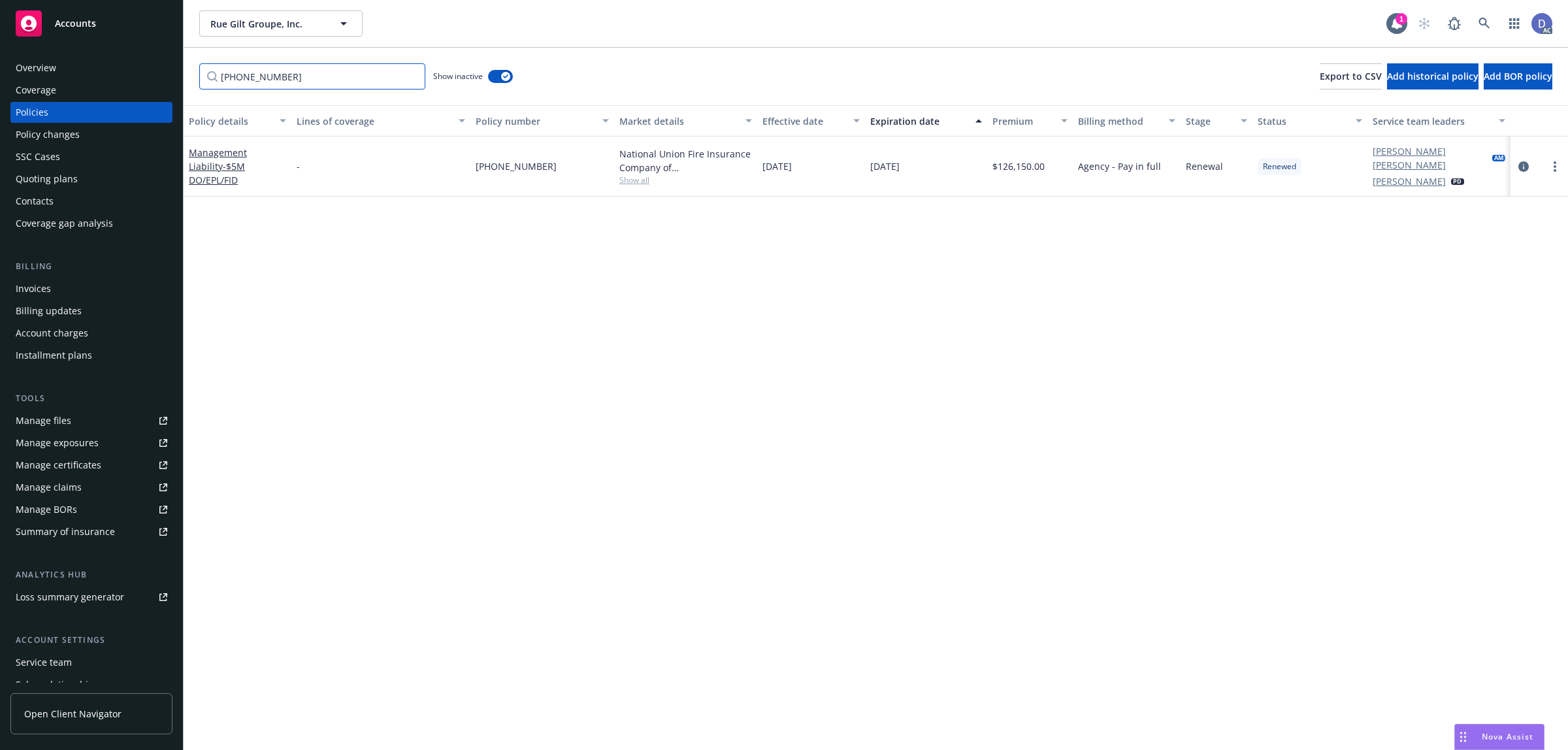
click at [281, 80] on input "[PHONE_NUMBER]" at bounding box center [313, 76] width 226 height 26
paste input "National Union Fire Insurance Company of [GEOGRAPHIC_DATA], [GEOGRAPHIC_DATA], …"
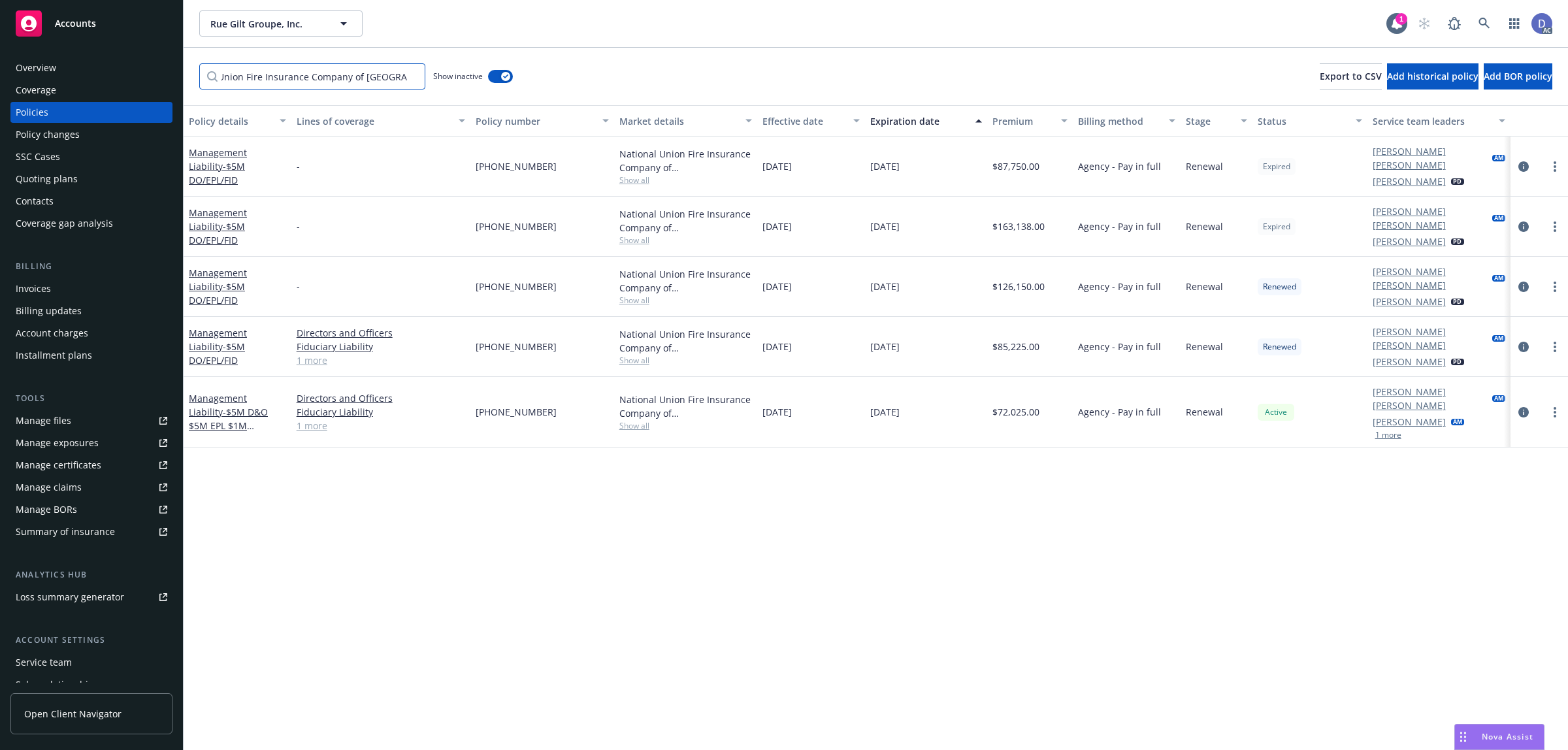
scroll to position [0, 40]
type input "National Union Fire Insurance Company of [GEOGRAPHIC_DATA]"
click at [522, 168] on span "[PHONE_NUMBER]" at bounding box center [516, 166] width 81 height 14
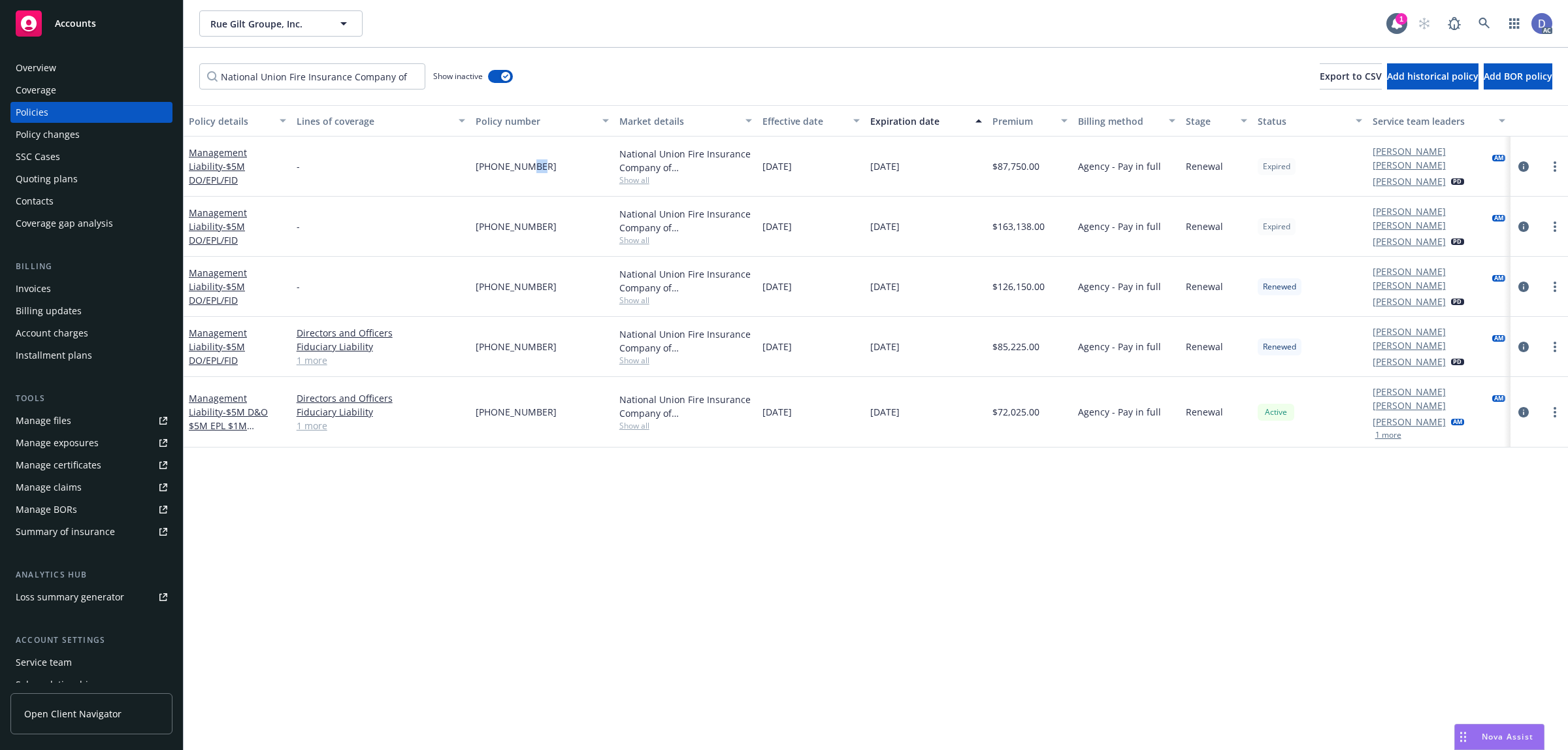
click at [522, 168] on span "[PHONE_NUMBER]" at bounding box center [516, 166] width 81 height 14
copy span "[PHONE_NUMBER]"
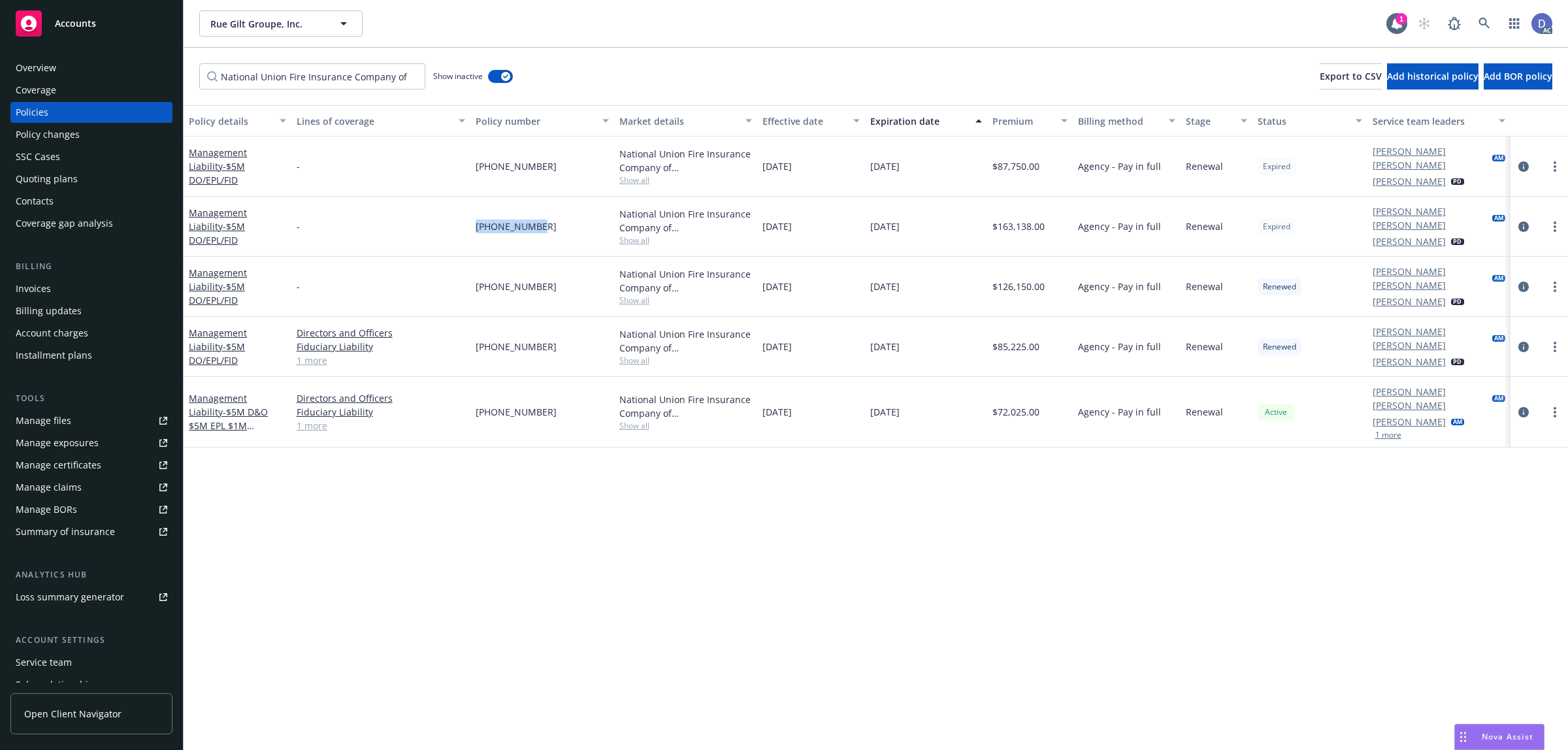
drag, startPoint x: 529, startPoint y: 222, endPoint x: 474, endPoint y: 223, distance: 55.0
click at [474, 223] on div "[PHONE_NUMBER]" at bounding box center [542, 227] width 144 height 60
copy span "[PHONE_NUMBER]"
drag, startPoint x: 538, startPoint y: 331, endPoint x: 474, endPoint y: 334, distance: 64.1
click at [474, 334] on div "[PHONE_NUMBER]" at bounding box center [542, 347] width 144 height 60
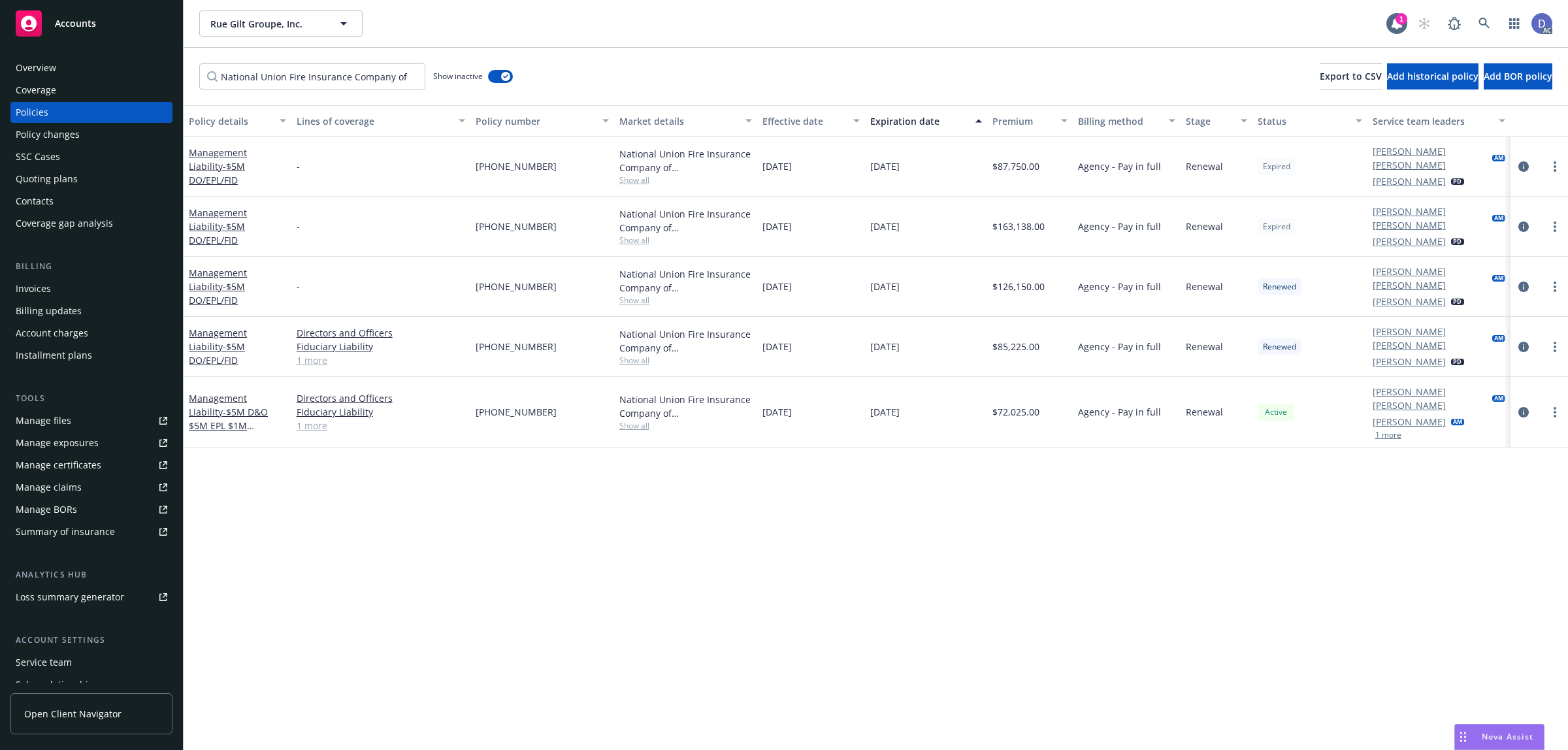
click at [311, 354] on link "1 more" at bounding box center [381, 360] width 169 height 14
